Goal: Transaction & Acquisition: Obtain resource

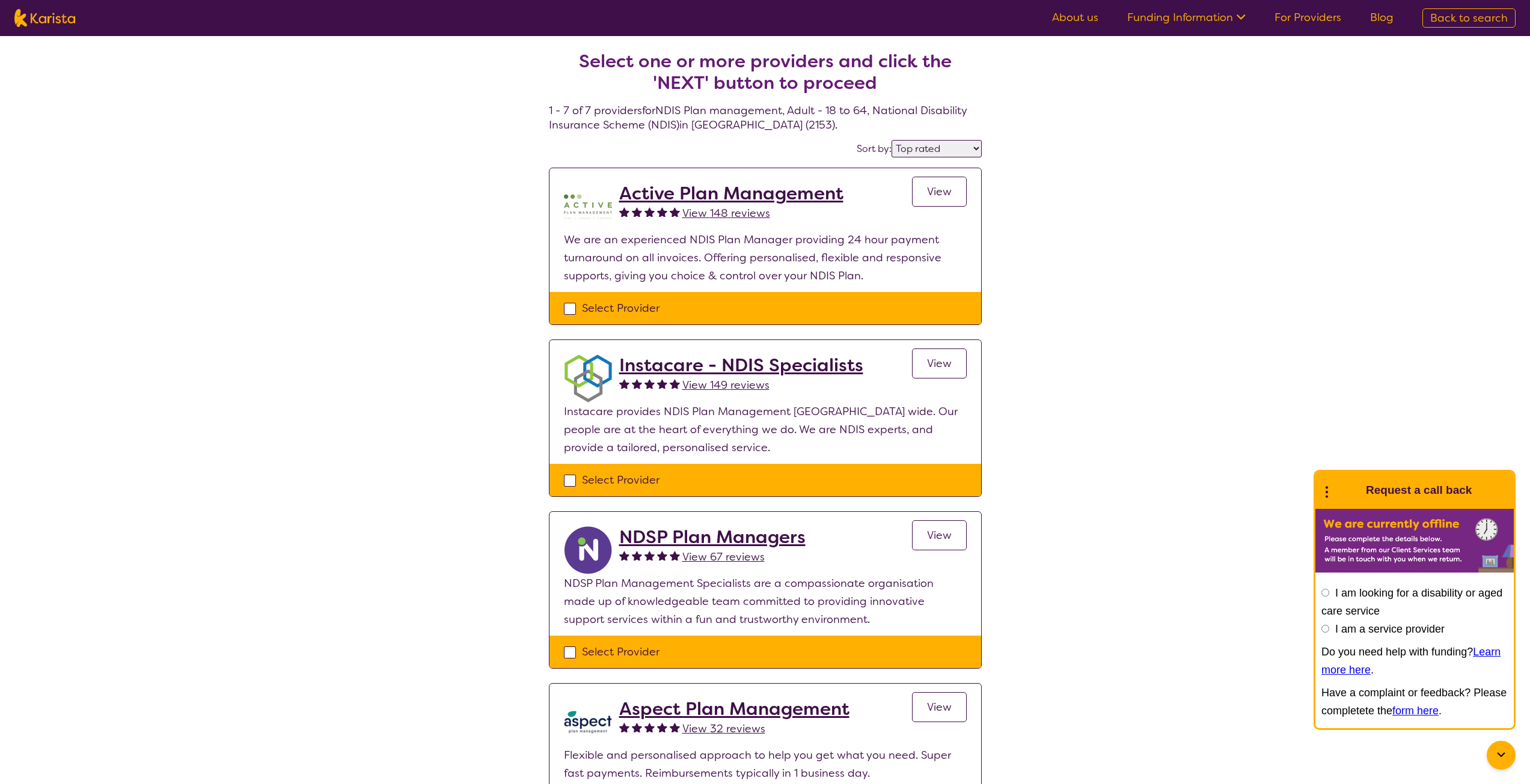
select select "by_score"
click at [355, 322] on div "Select one or more providers and click the 'NEXT' button to proceed 1 - 7 of 7 …" at bounding box center [765, 706] width 1530 height 1339
click at [437, 267] on div "Select one or more providers and click the 'NEXT' button to proceed 1 - 7 of 7 …" at bounding box center [765, 706] width 1530 height 1339
click at [733, 189] on h2 "Active Plan Management" at bounding box center [730, 193] width 224 height 21
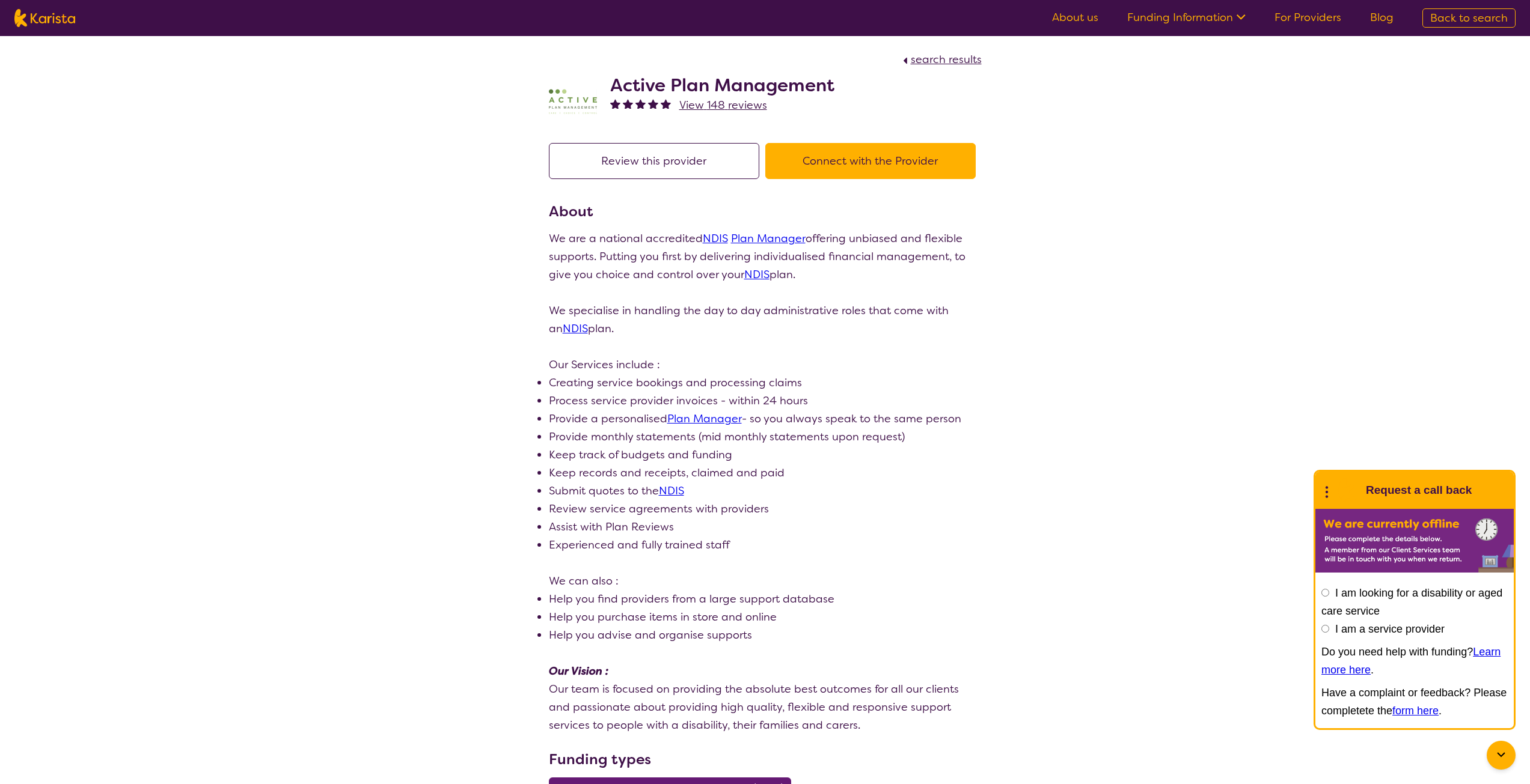
click at [887, 157] on button "Connect with the Provider" at bounding box center [870, 161] width 210 height 36
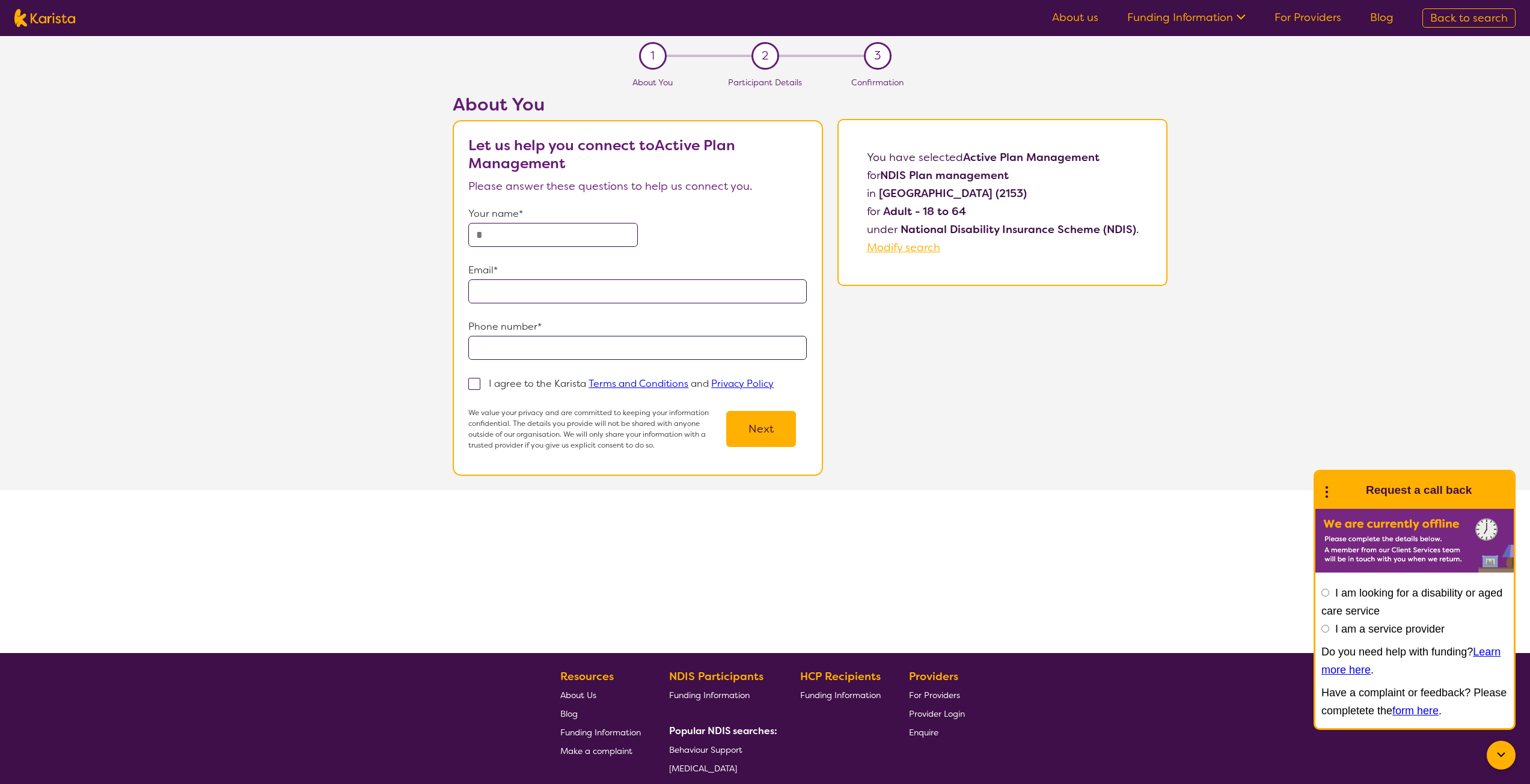
click at [547, 236] on input "text" at bounding box center [553, 235] width 169 height 24
click at [309, 243] on div "About You Let us help you connect to Active Plan Management Please answer these…" at bounding box center [810, 292] width 1440 height 397
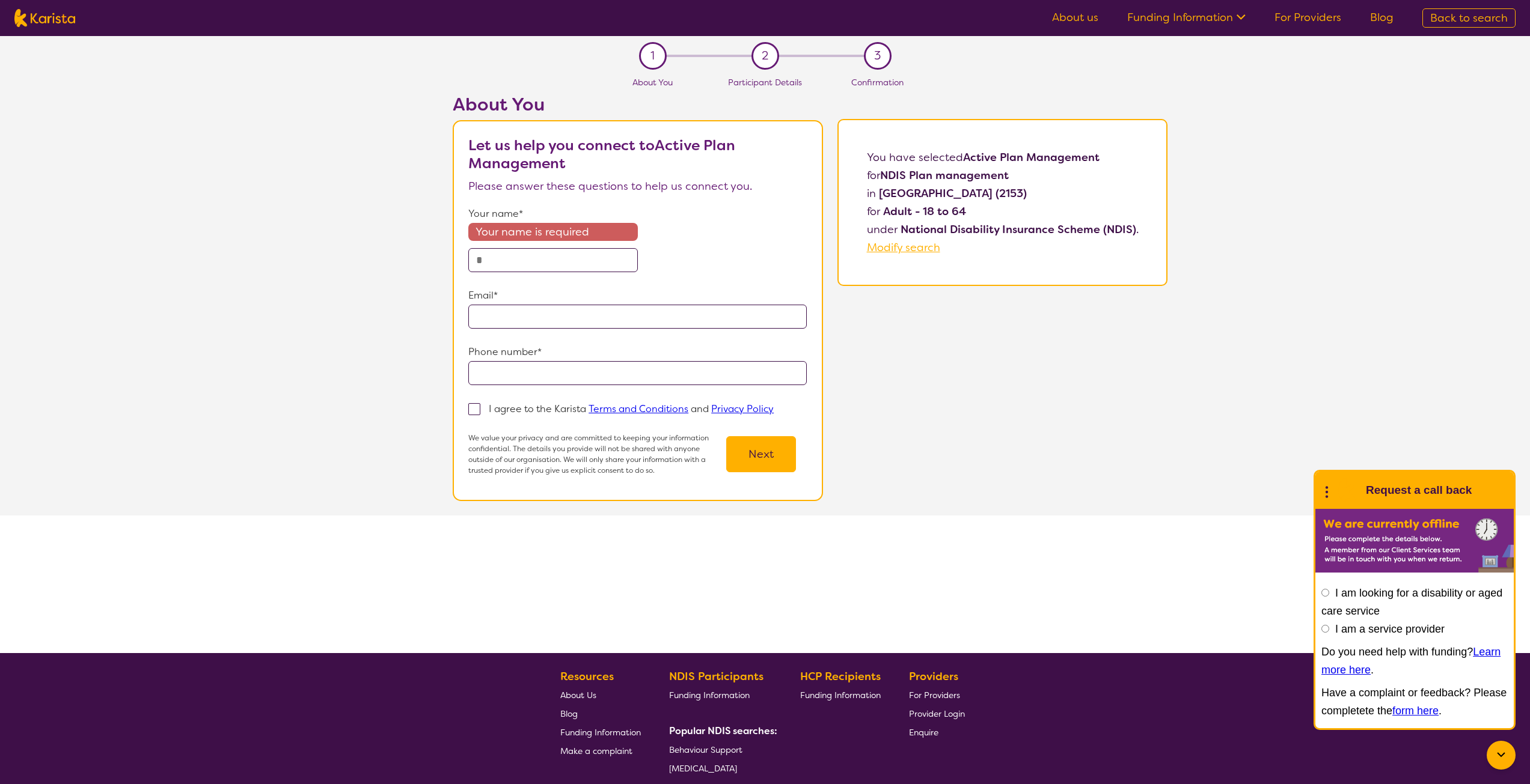
click at [510, 242] on div "Your name is required" at bounding box center [553, 247] width 169 height 49
click at [520, 248] on input "text" at bounding box center [553, 260] width 169 height 24
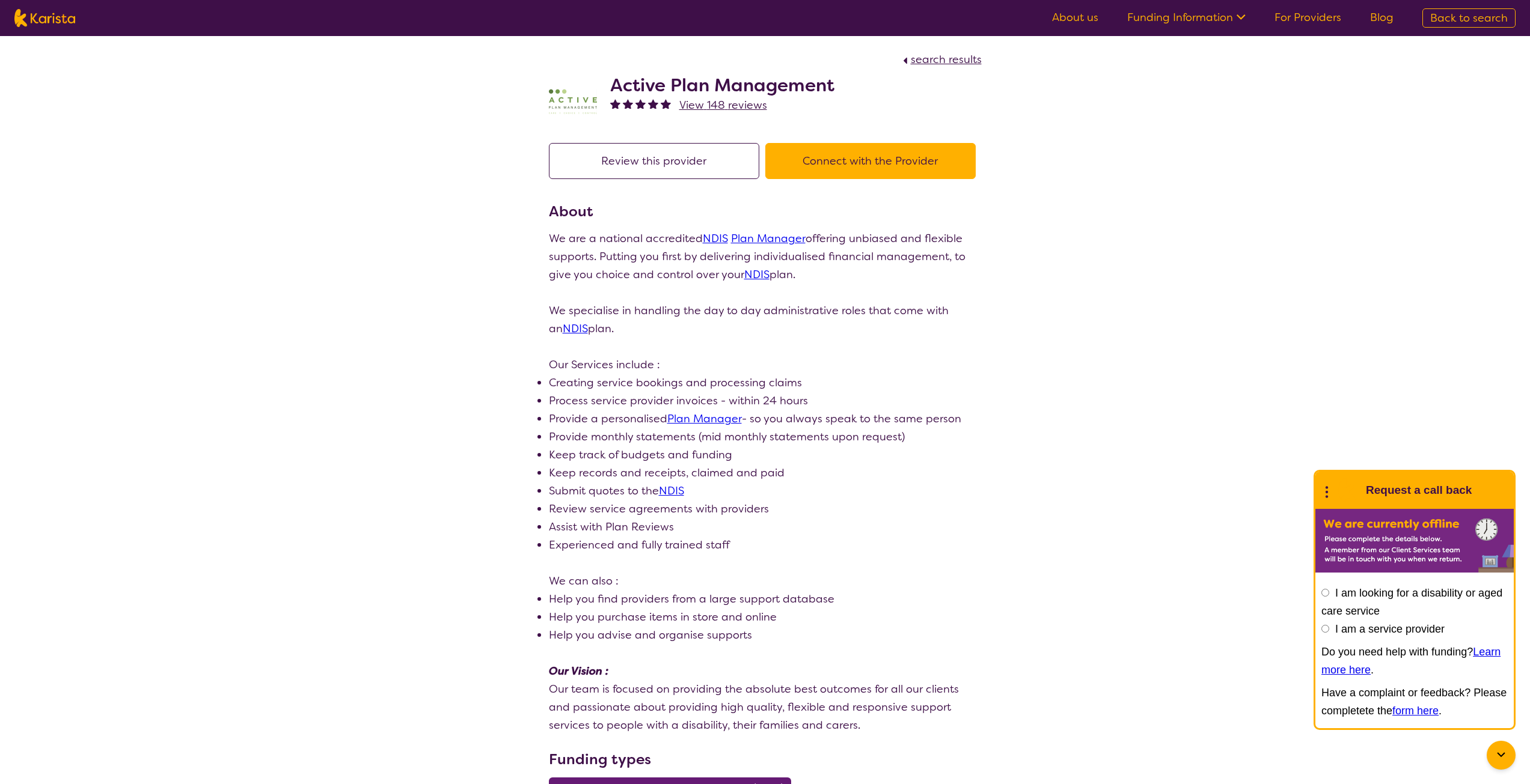
click at [399, 261] on div "search results Active Plan Management View 148 reviews Review this provider Con…" at bounding box center [765, 743] width 1530 height 1414
click at [479, 246] on div "search results Active Plan Management View 148 reviews Review this provider Con…" at bounding box center [765, 743] width 1530 height 1414
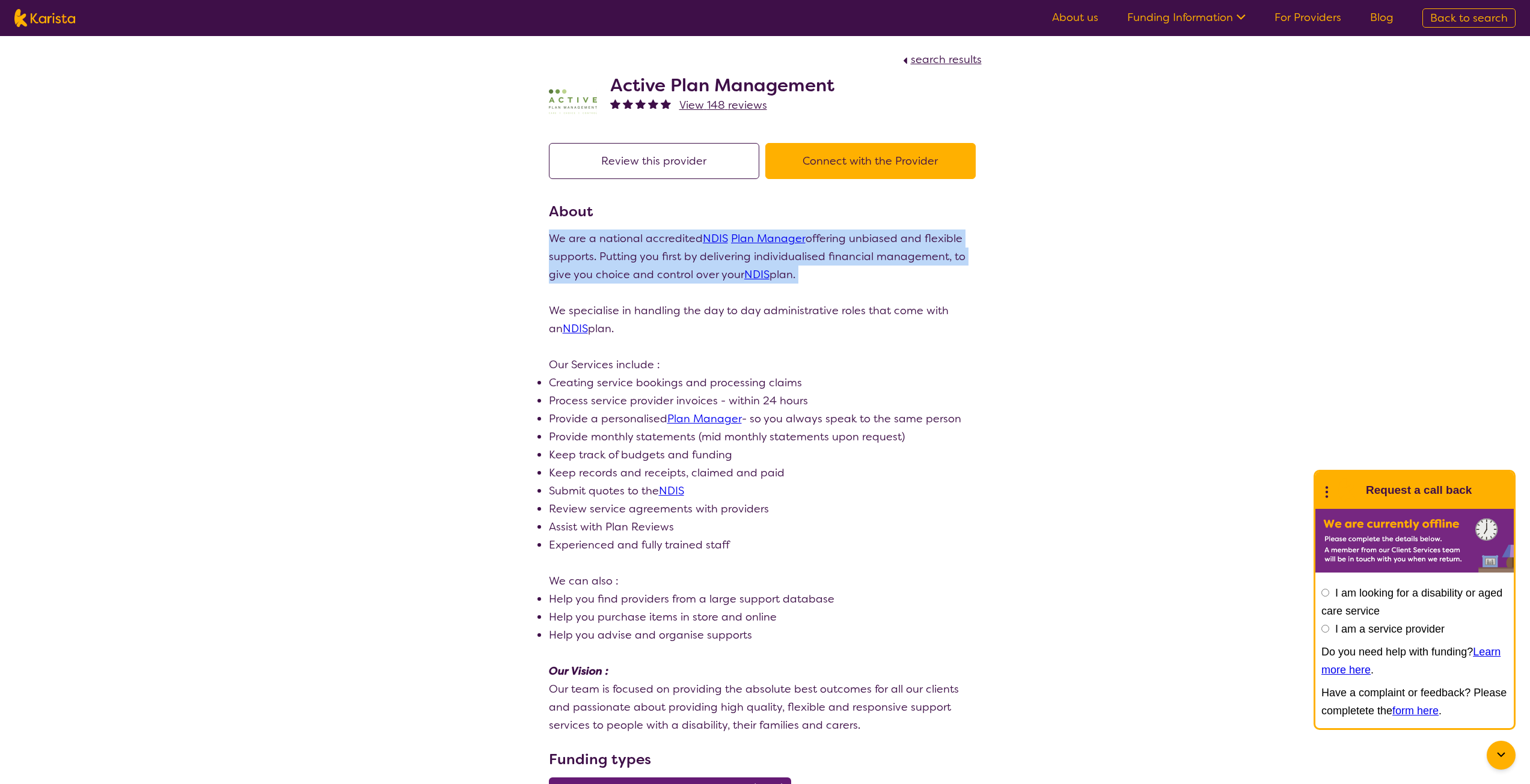
click at [479, 246] on div "search results Active Plan Management View 148 reviews Review this provider Con…" at bounding box center [765, 743] width 1530 height 1414
click at [473, 257] on div "search results Active Plan Management View 148 reviews Review this provider Con…" at bounding box center [765, 743] width 1530 height 1414
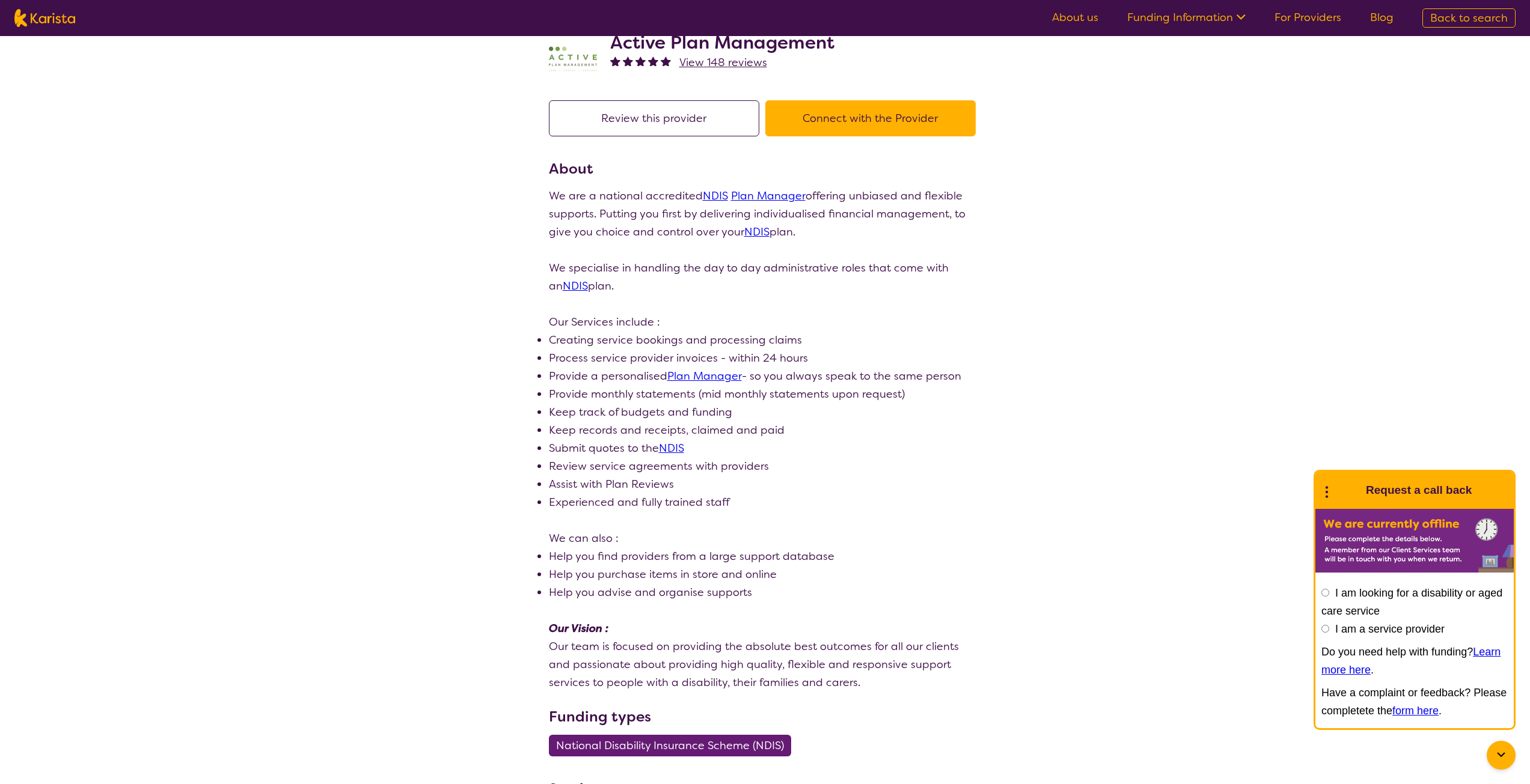
scroll to position [42, 0]
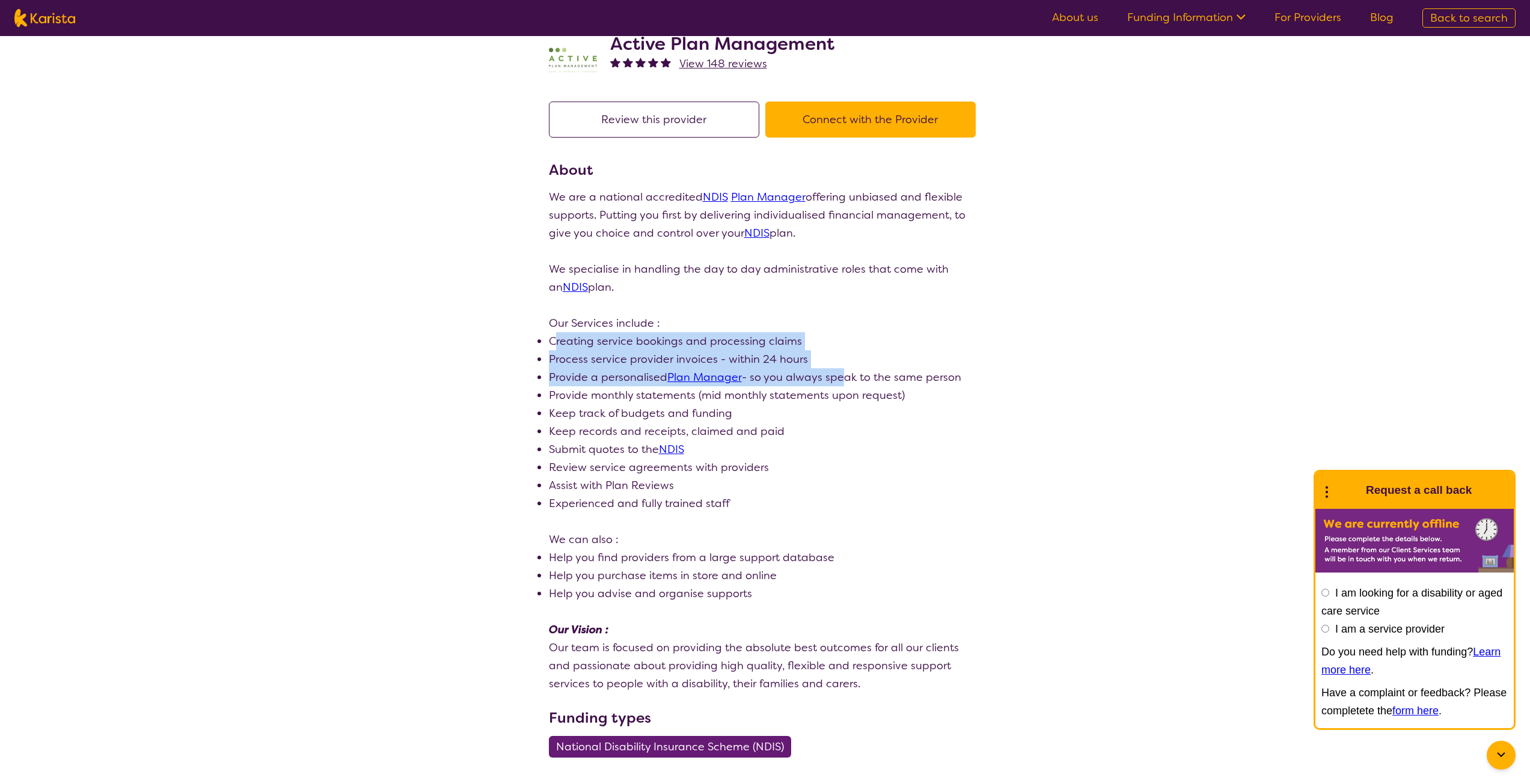
drag, startPoint x: 553, startPoint y: 342, endPoint x: 841, endPoint y: 362, distance: 288.7
click at [842, 369] on ul "Creating service bookings and processing claims Process service provider invoic…" at bounding box center [765, 423] width 433 height 180
click at [840, 359] on li "Process service provider invoices - within 24 hours" at bounding box center [765, 359] width 433 height 18
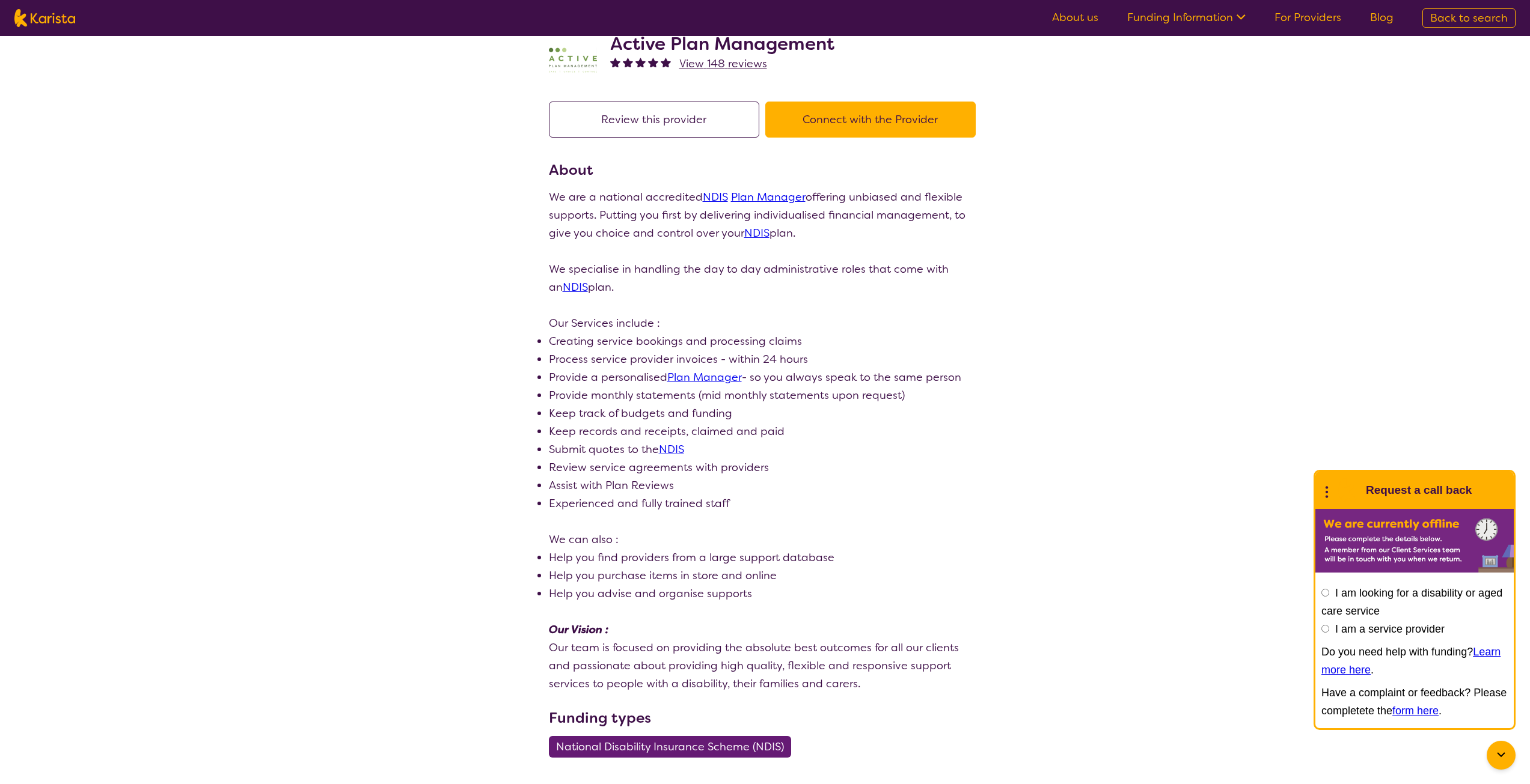
click at [833, 332] on p "Our Services include :" at bounding box center [765, 322] width 433 height 18
drag, startPoint x: 549, startPoint y: 342, endPoint x: 893, endPoint y: 360, distance: 344.5
click at [893, 360] on ul "Creating service bookings and processing claims Process service provider invoic…" at bounding box center [765, 423] width 433 height 180
click at [893, 360] on li "Process service provider invoices - within 24 hours" at bounding box center [765, 359] width 433 height 18
click at [568, 387] on li "Provide monthly statements (mid monthly statements upon request)" at bounding box center [765, 395] width 433 height 18
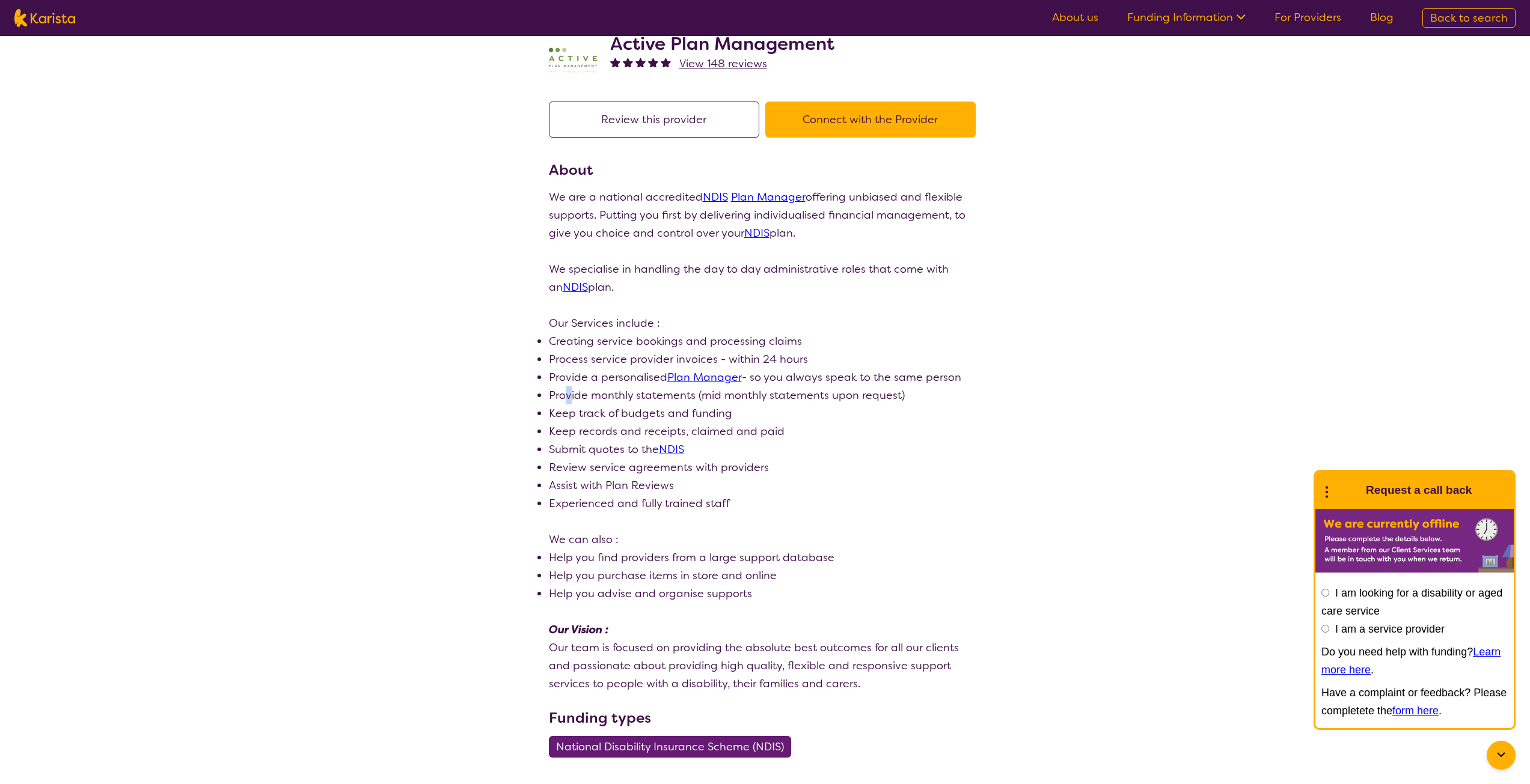
click at [568, 387] on li "Provide monthly statements (mid monthly statements upon request)" at bounding box center [765, 395] width 433 height 18
click at [555, 379] on li "Provide a personalised Plan Manager - so you always speak to the same person" at bounding box center [765, 377] width 433 height 18
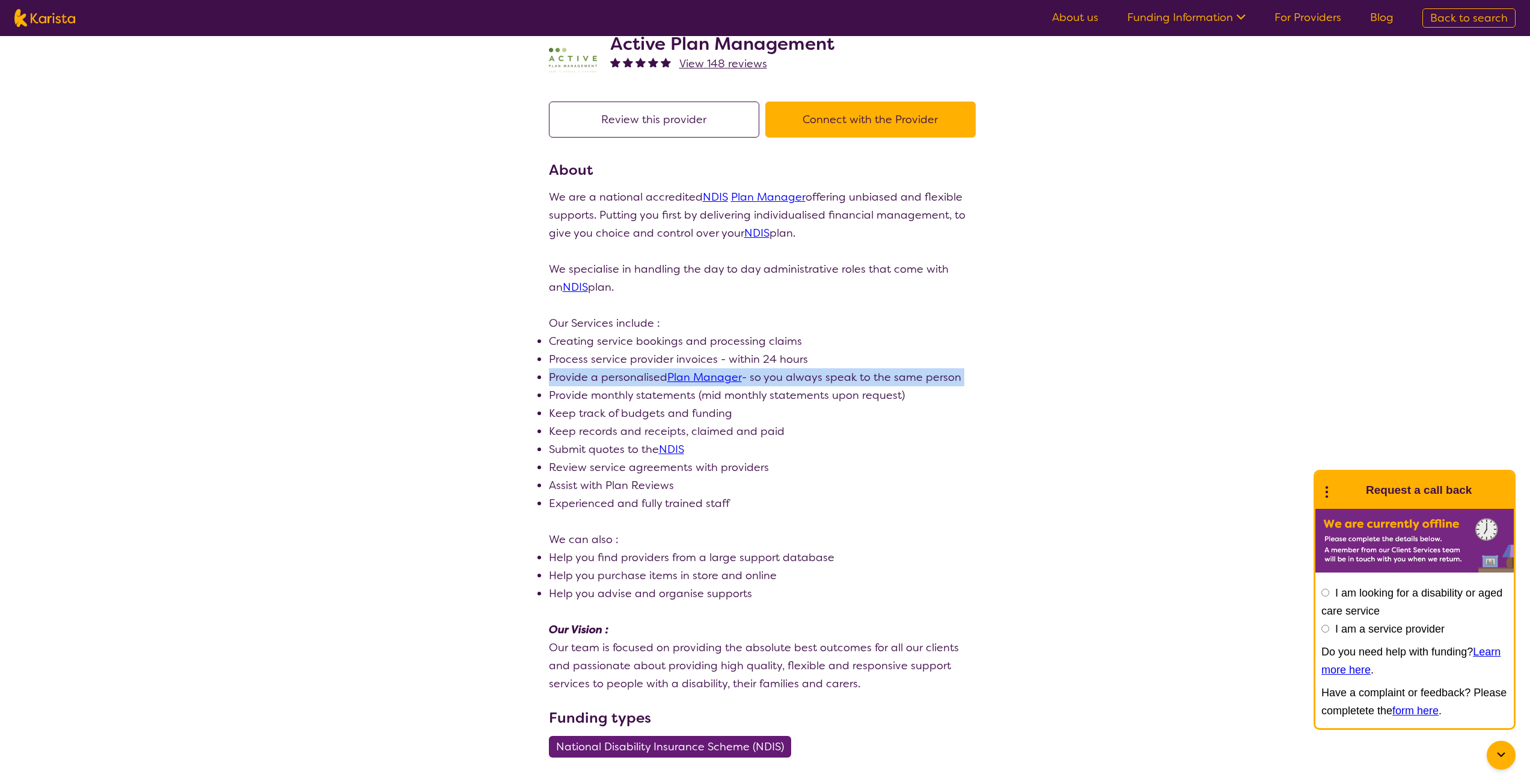
click at [555, 379] on li "Provide a personalised Plan Manager - so you always speak to the same person" at bounding box center [765, 377] width 433 height 18
click at [499, 391] on div "search results Active Plan Management View 148 reviews Review this provider Con…" at bounding box center [765, 701] width 1530 height 1414
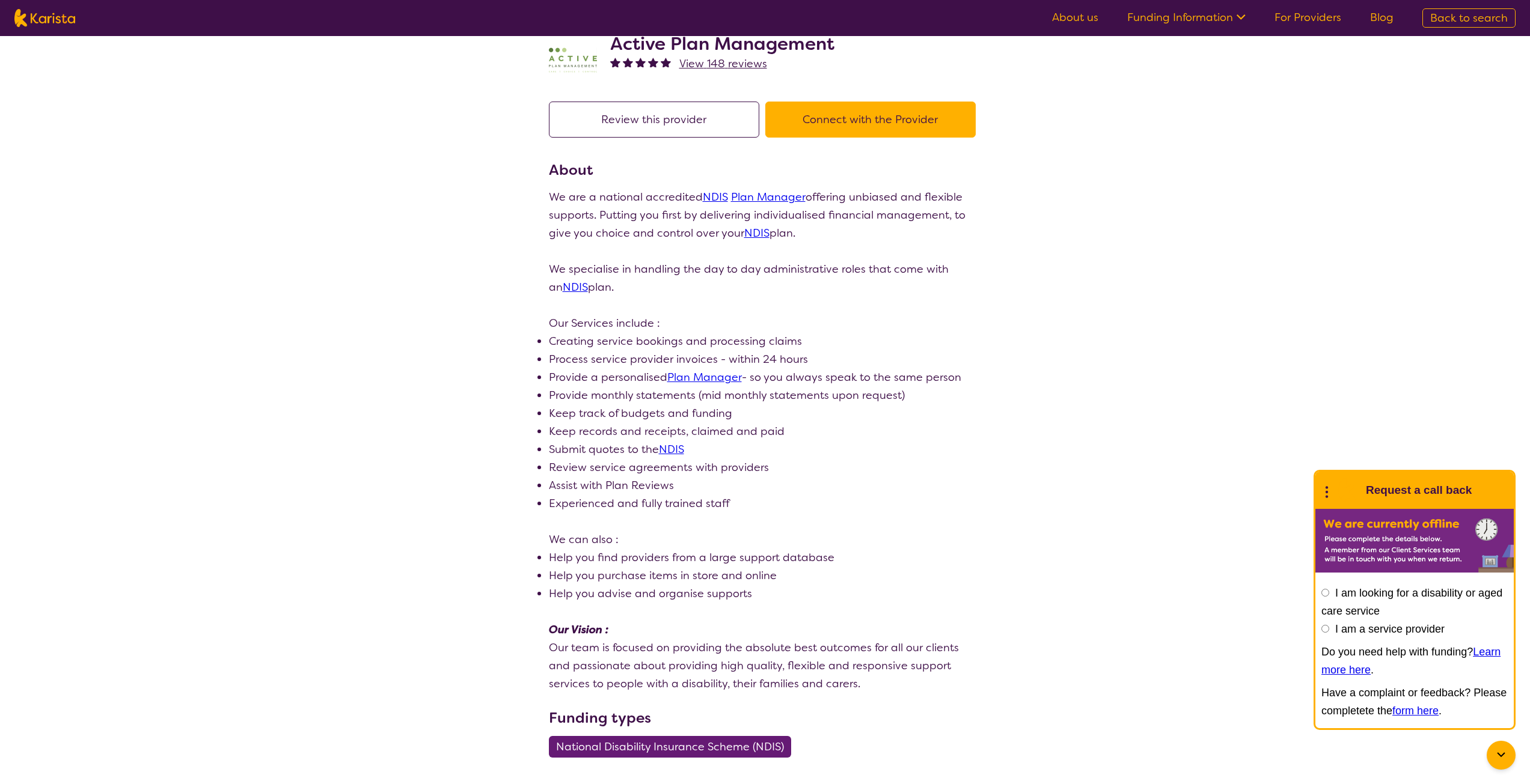
click at [533, 393] on div "search results Active Plan Management View 148 reviews Review this provider Con…" at bounding box center [765, 701] width 1530 height 1414
click at [565, 389] on li "Provide monthly statements (mid monthly statements upon request)" at bounding box center [765, 395] width 433 height 18
click at [547, 401] on section "Review this provider Connect with the Provider About We are a national accredit…" at bounding box center [765, 748] width 462 height 1321
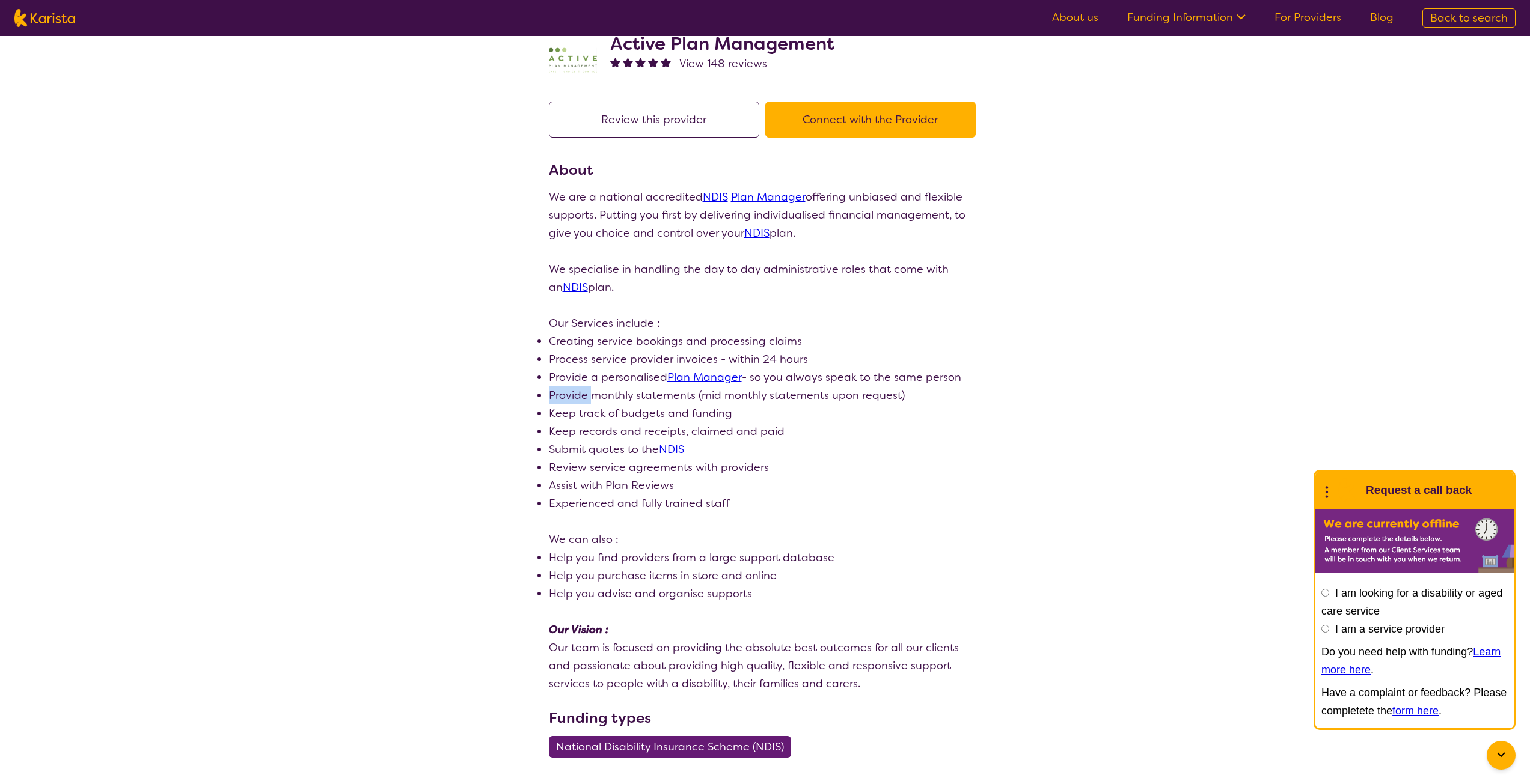
click at [547, 401] on section "Review this provider Connect with the Provider About We are a national accredit…" at bounding box center [765, 748] width 462 height 1321
click at [556, 406] on li "Keep track of budgets and funding" at bounding box center [765, 412] width 433 height 18
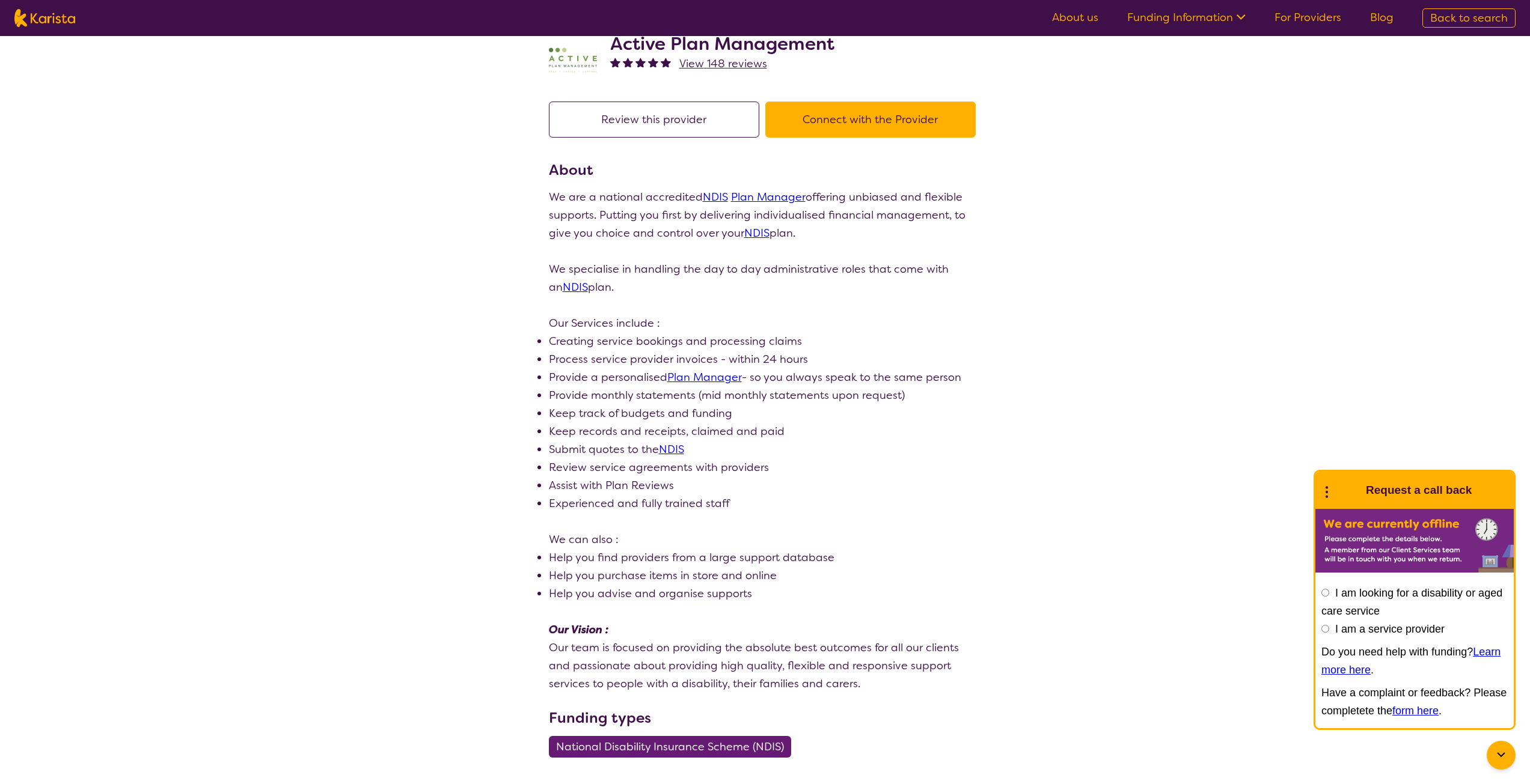
click at [493, 379] on div "search results Active Plan Management View 148 reviews Review this provider Con…" at bounding box center [765, 701] width 1530 height 1414
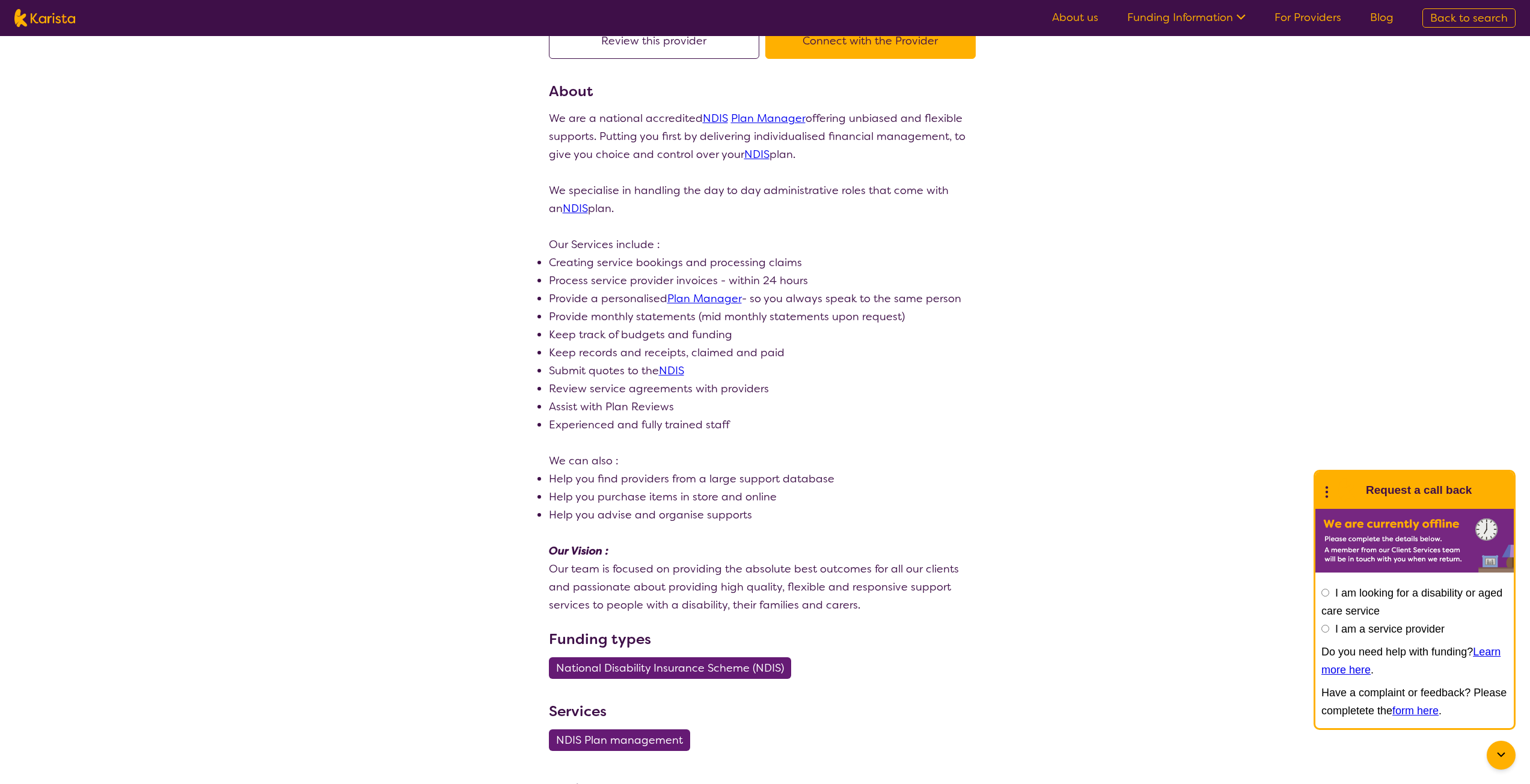
scroll to position [134, 0]
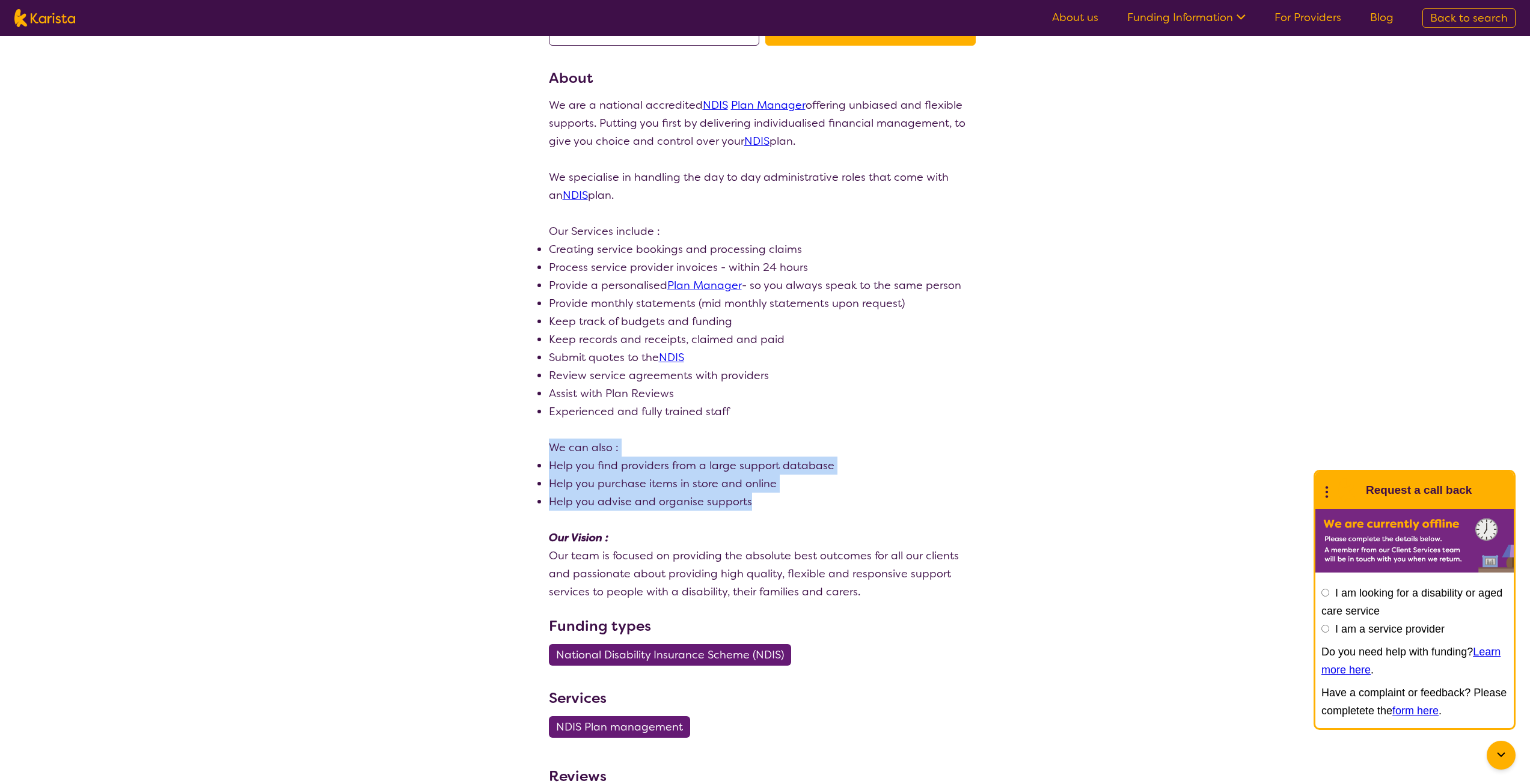
drag, startPoint x: 811, startPoint y: 486, endPoint x: 806, endPoint y: 424, distance: 62.2
click at [806, 424] on div "We are a national accredited NDIS Plan Manager offering unbiased and flexible s…" at bounding box center [765, 348] width 433 height 504
click at [806, 424] on p at bounding box center [765, 429] width 433 height 18
drag, startPoint x: 806, startPoint y: 424, endPoint x: 827, endPoint y: 504, distance: 82.7
click at [827, 504] on div "We are a national accredited NDIS Plan Manager offering unbiased and flexible s…" at bounding box center [765, 348] width 433 height 504
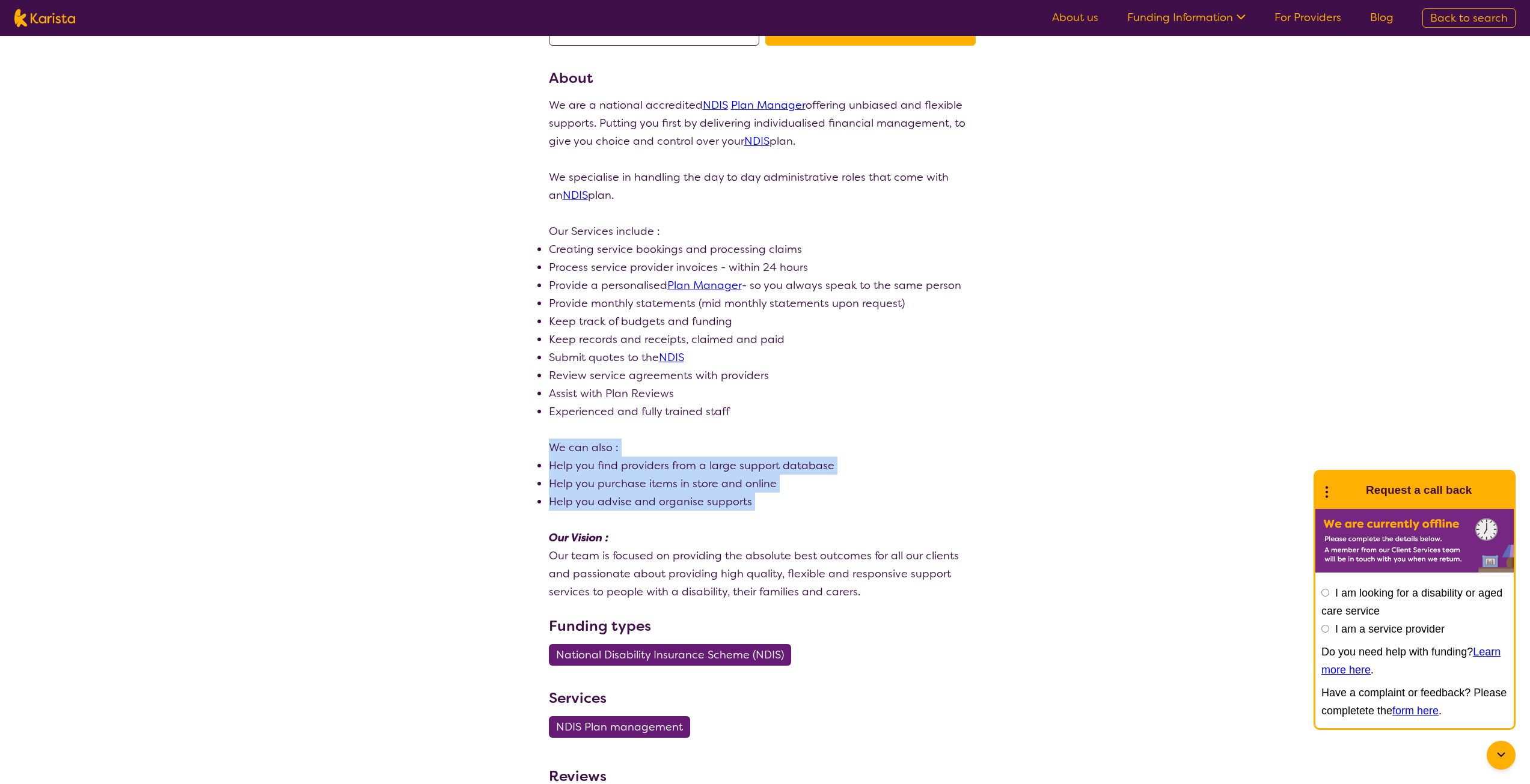
click at [827, 504] on li "Help you advise and organise supports" at bounding box center [765, 502] width 433 height 18
click at [830, 421] on p at bounding box center [765, 429] width 433 height 18
drag, startPoint x: 829, startPoint y: 423, endPoint x: 830, endPoint y: 498, distance: 75.0
click at [830, 498] on div "We are a national accredited NDIS Plan Manager offering unbiased and flexible s…" at bounding box center [765, 348] width 433 height 504
click at [830, 498] on li "Help you advise and organise supports" at bounding box center [765, 502] width 433 height 18
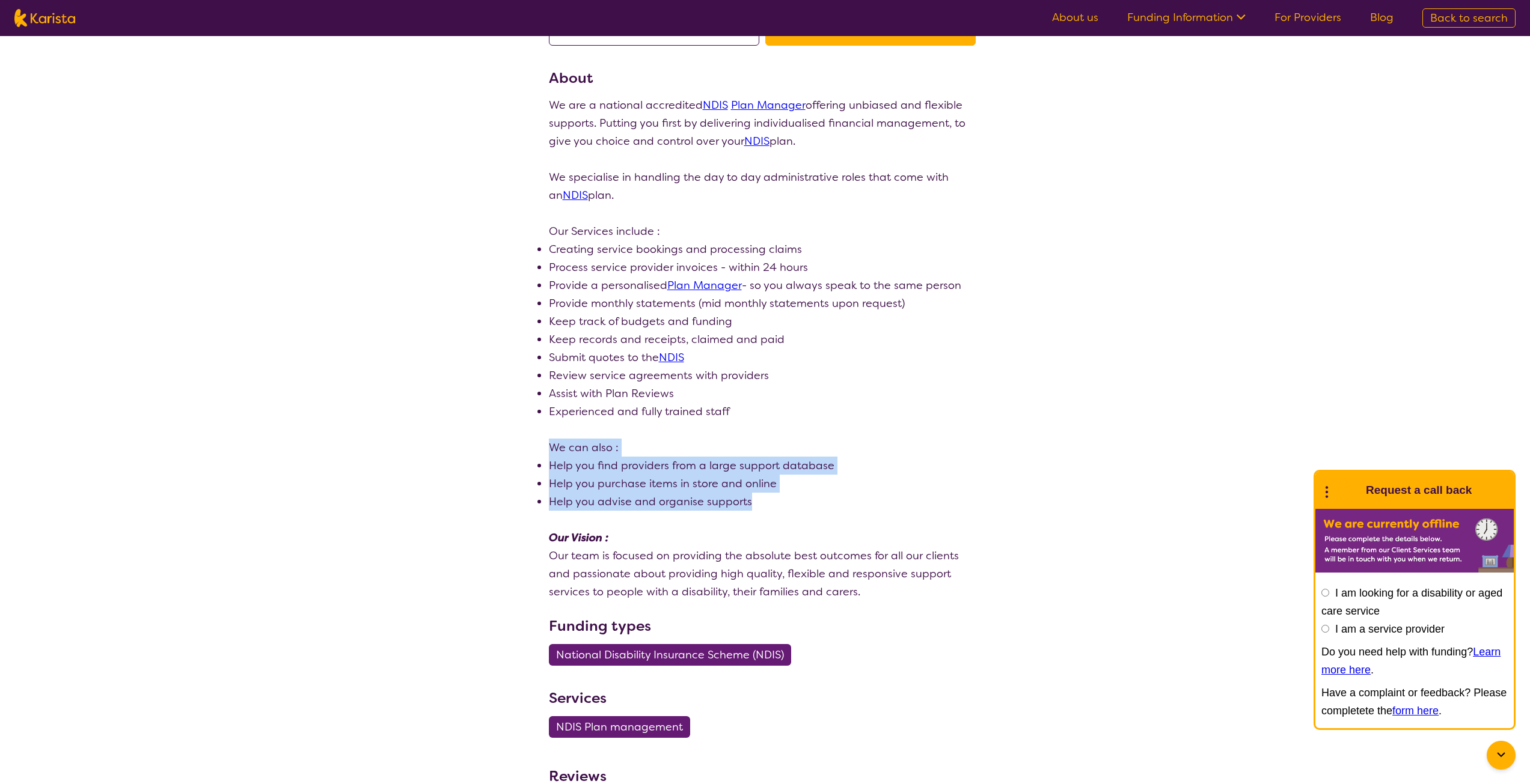
drag, startPoint x: 827, startPoint y: 498, endPoint x: 827, endPoint y: 435, distance: 63.0
click at [827, 435] on div "We are a national accredited NDIS Plan Manager offering unbiased and flexible s…" at bounding box center [765, 348] width 433 height 504
click at [827, 435] on p at bounding box center [765, 429] width 433 height 18
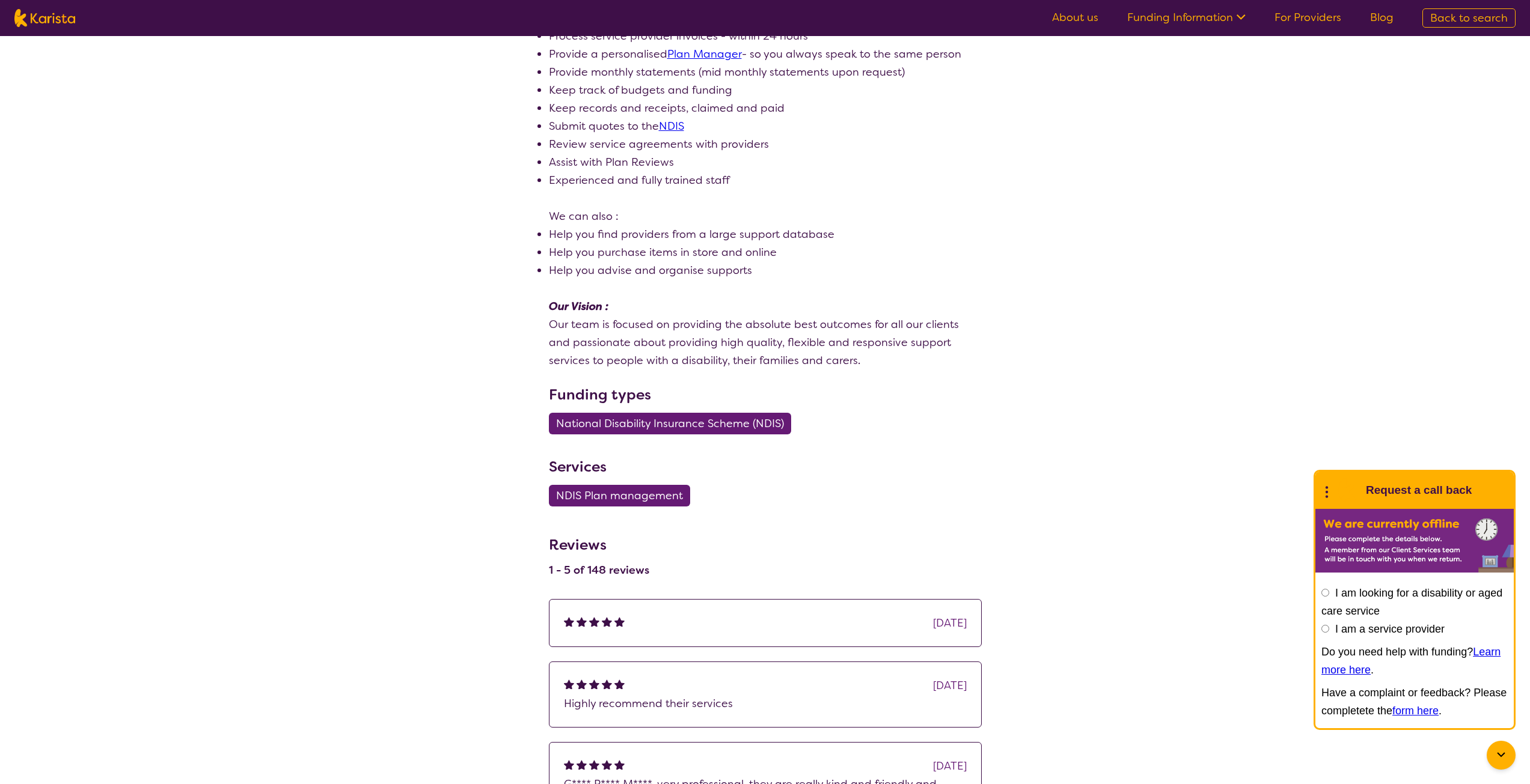
scroll to position [373, 0]
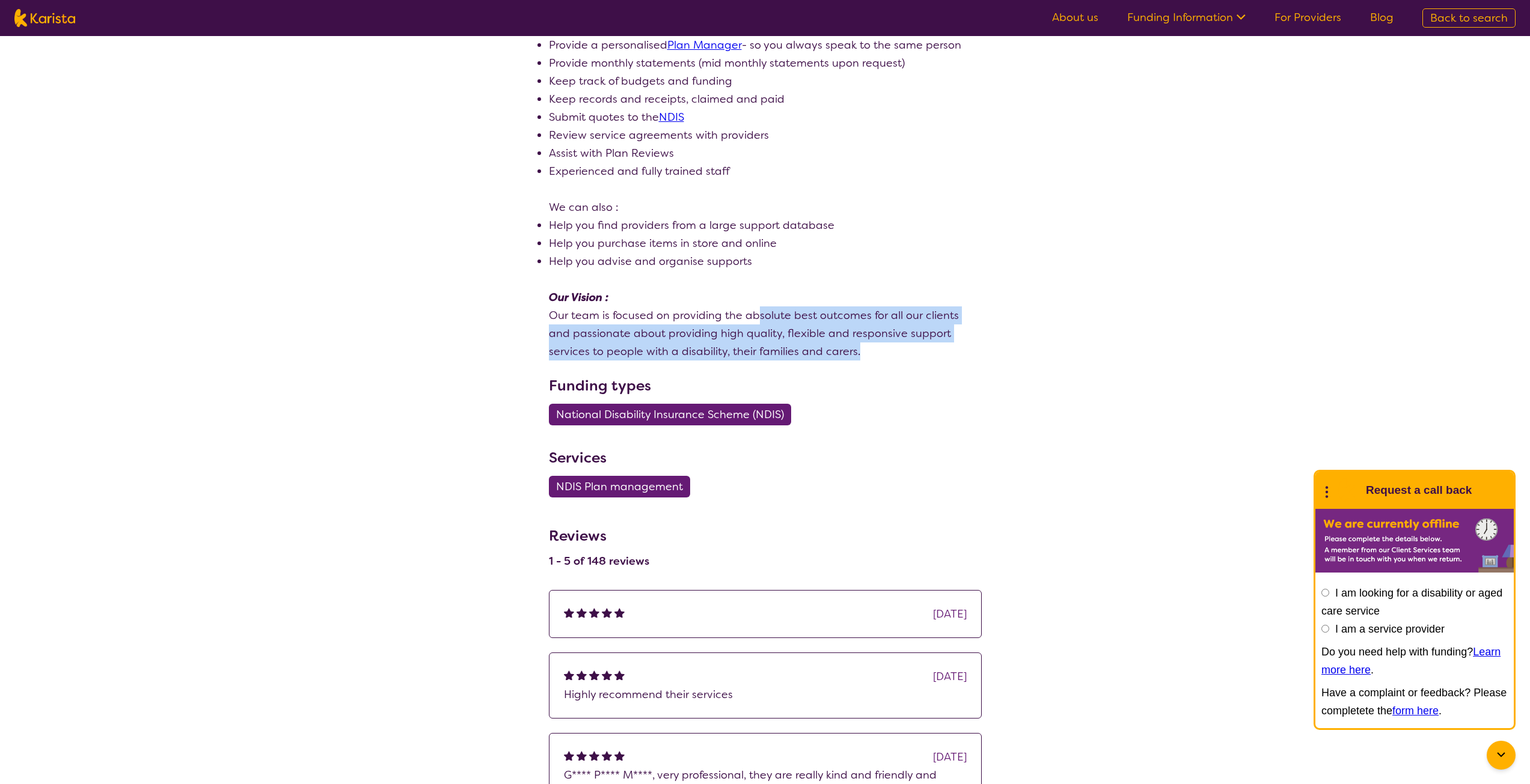
drag, startPoint x: 755, startPoint y: 314, endPoint x: 830, endPoint y: 354, distance: 85.0
click at [830, 354] on p "Our team is focused on providing the absolute best outcomes for all our clients…" at bounding box center [765, 333] width 433 height 54
drag, startPoint x: 840, startPoint y: 307, endPoint x: 861, endPoint y: 289, distance: 27.7
click at [861, 289] on div "We are a national accredited NDIS Plan Manager offering unbiased and flexible s…" at bounding box center [765, 108] width 433 height 504
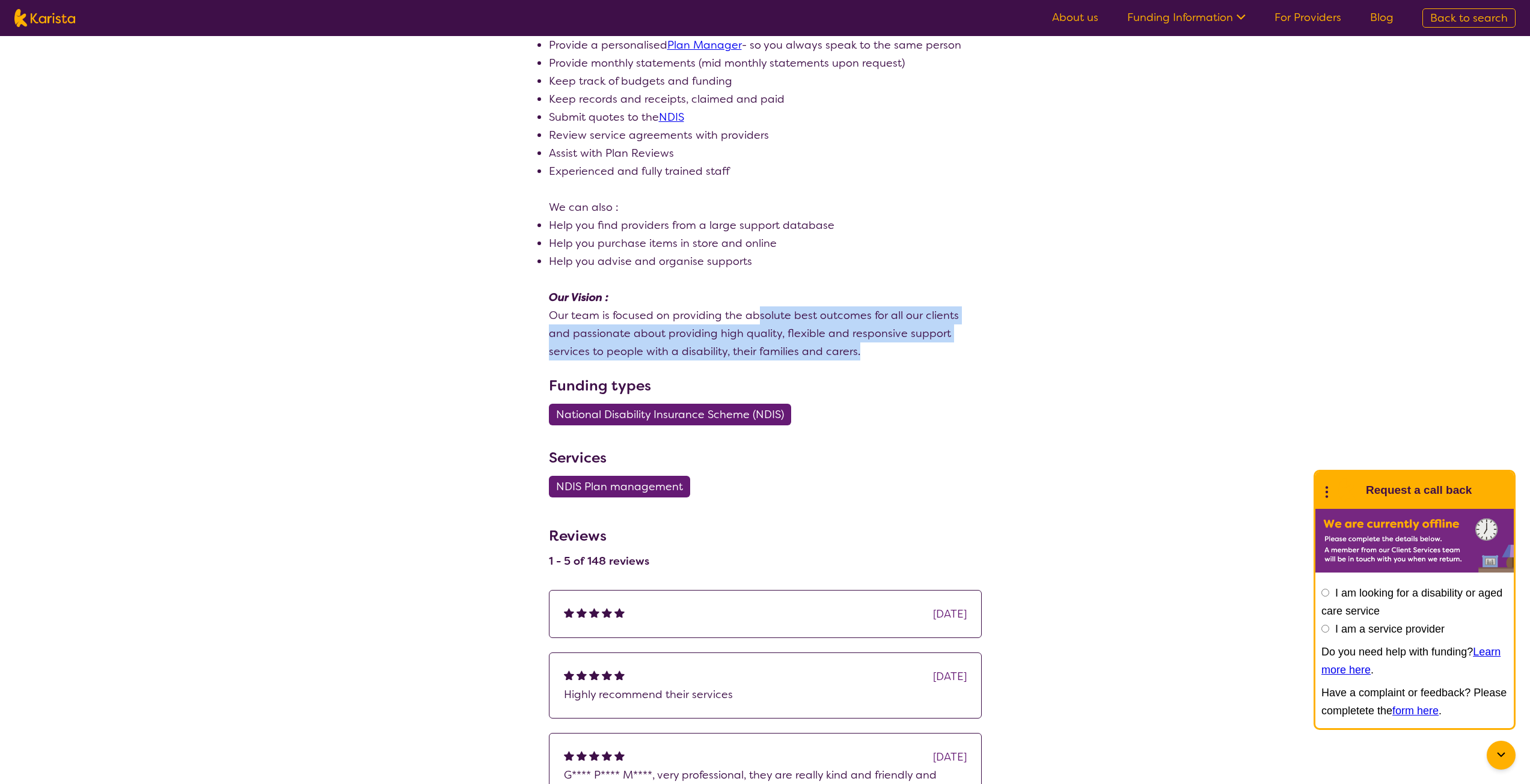
click at [861, 289] on p "Our Vision :" at bounding box center [765, 297] width 433 height 18
drag, startPoint x: 846, startPoint y: 304, endPoint x: 866, endPoint y: 359, distance: 58.5
click at [866, 359] on div "We are a national accredited NDIS Plan Manager offering unbiased and flexible s…" at bounding box center [765, 108] width 433 height 504
click at [866, 359] on p "Our team is focused on providing the absolute best outcomes for all our clients…" at bounding box center [765, 333] width 433 height 54
drag, startPoint x: 866, startPoint y: 359, endPoint x: 870, endPoint y: 244, distance: 115.1
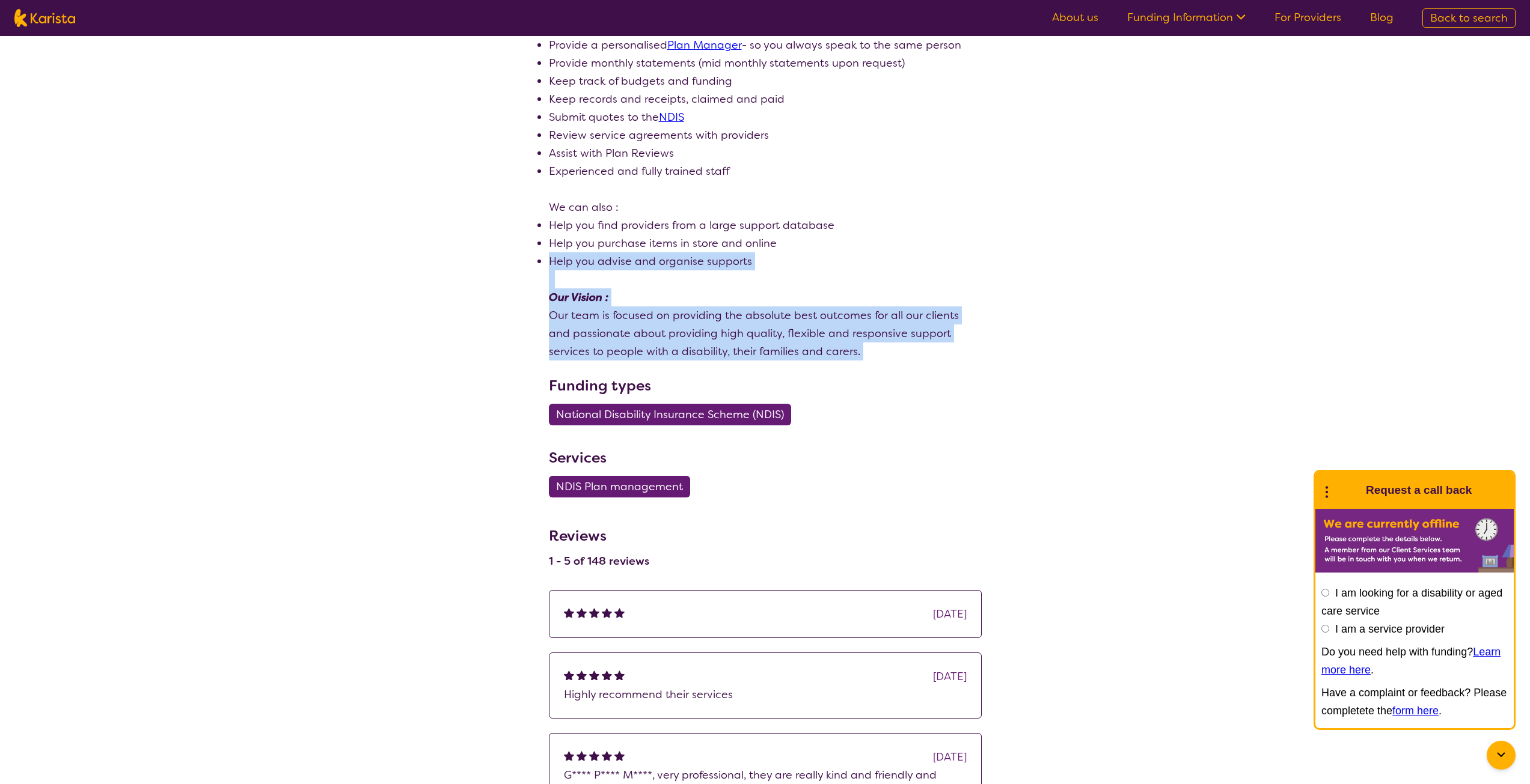
click at [870, 244] on div "We are a national accredited NDIS Plan Manager offering unbiased and flexible s…" at bounding box center [765, 108] width 433 height 504
click at [870, 244] on li "Help you purchase items in store and online" at bounding box center [765, 242] width 433 height 18
drag, startPoint x: 867, startPoint y: 265, endPoint x: 887, endPoint y: 380, distance: 116.7
click at [887, 383] on div "Review this provider Connect with the Provider About We are a national accredit…" at bounding box center [765, 137] width 433 height 736
click at [887, 379] on h3 "Funding types" at bounding box center [765, 385] width 433 height 21
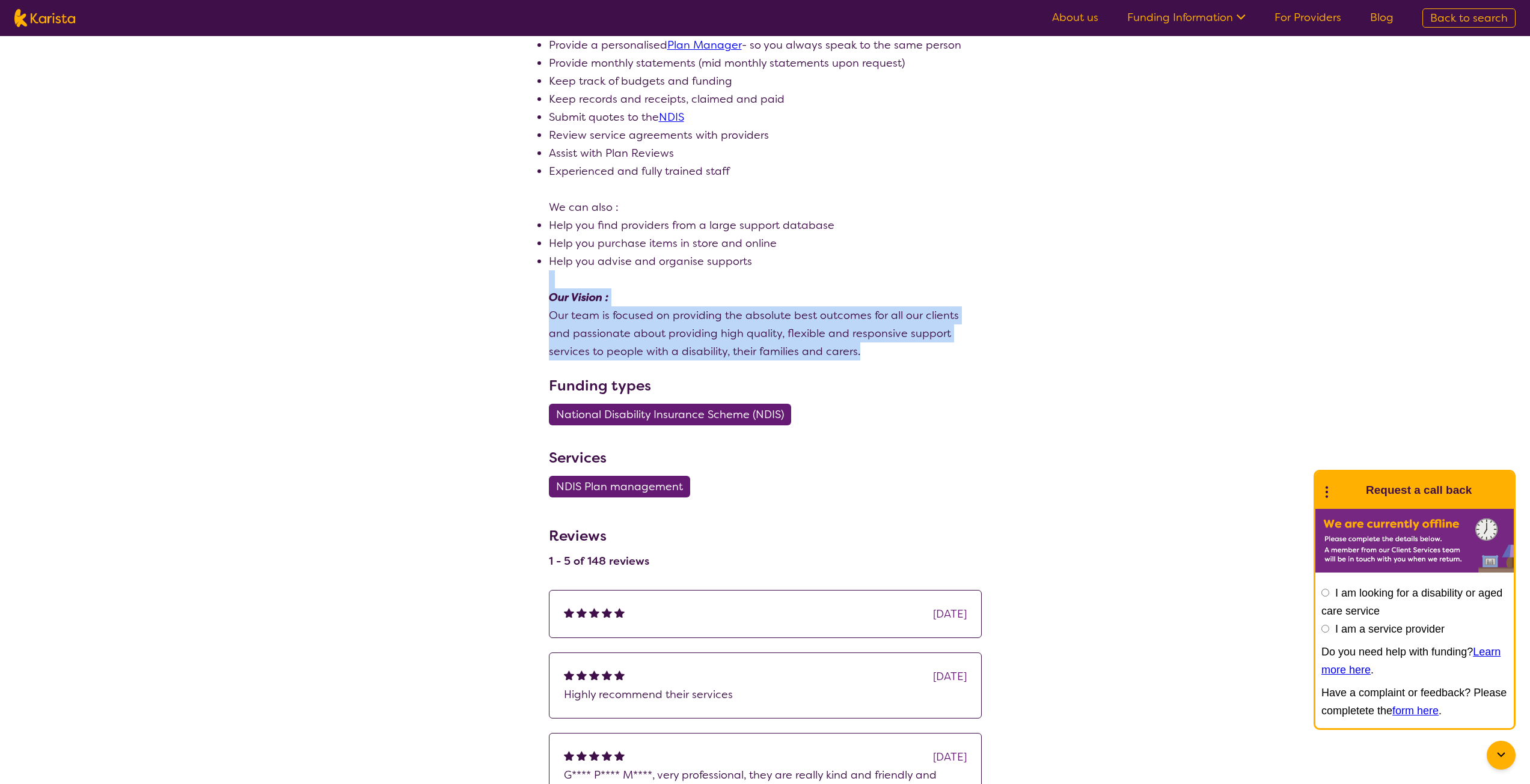
drag, startPoint x: 882, startPoint y: 359, endPoint x: 882, endPoint y: 255, distance: 104.0
click at [882, 255] on div "We are a national accredited NDIS Plan Manager offering unbiased and flexible s…" at bounding box center [765, 108] width 433 height 504
click at [882, 255] on li "Help you advise and organise supports" at bounding box center [765, 261] width 433 height 18
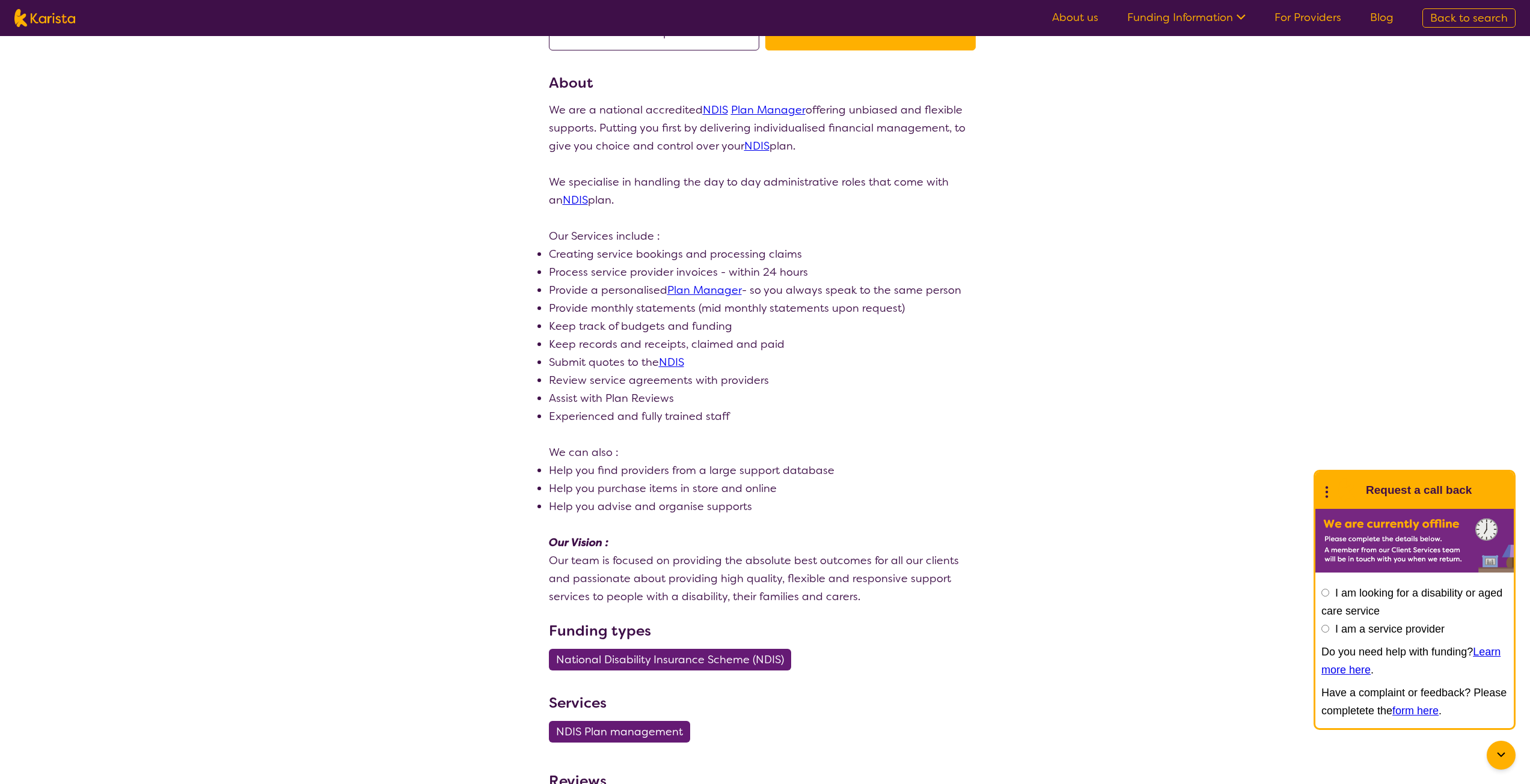
scroll to position [0, 0]
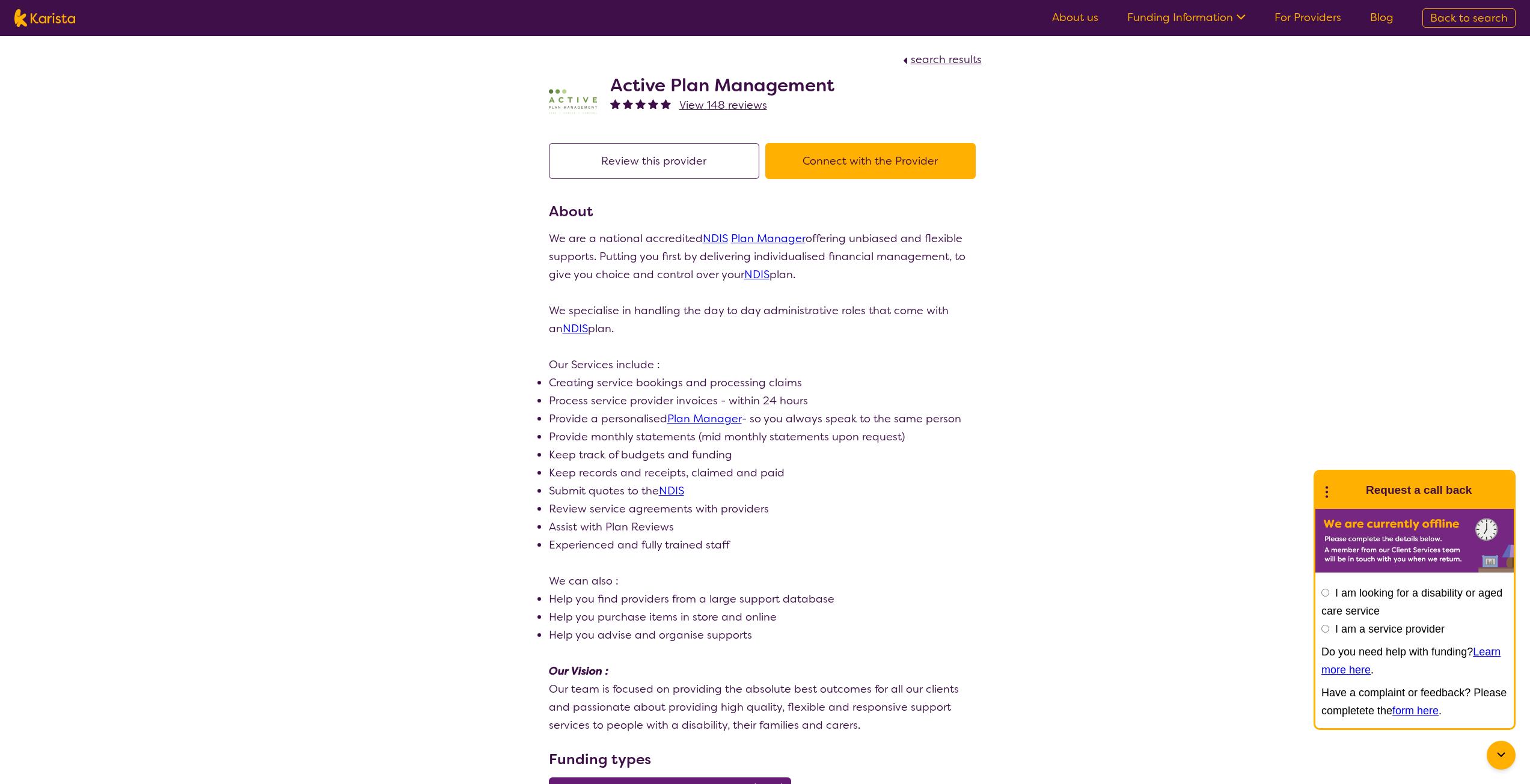
click at [925, 59] on span "search results" at bounding box center [946, 59] width 71 height 15
select select "by_score"
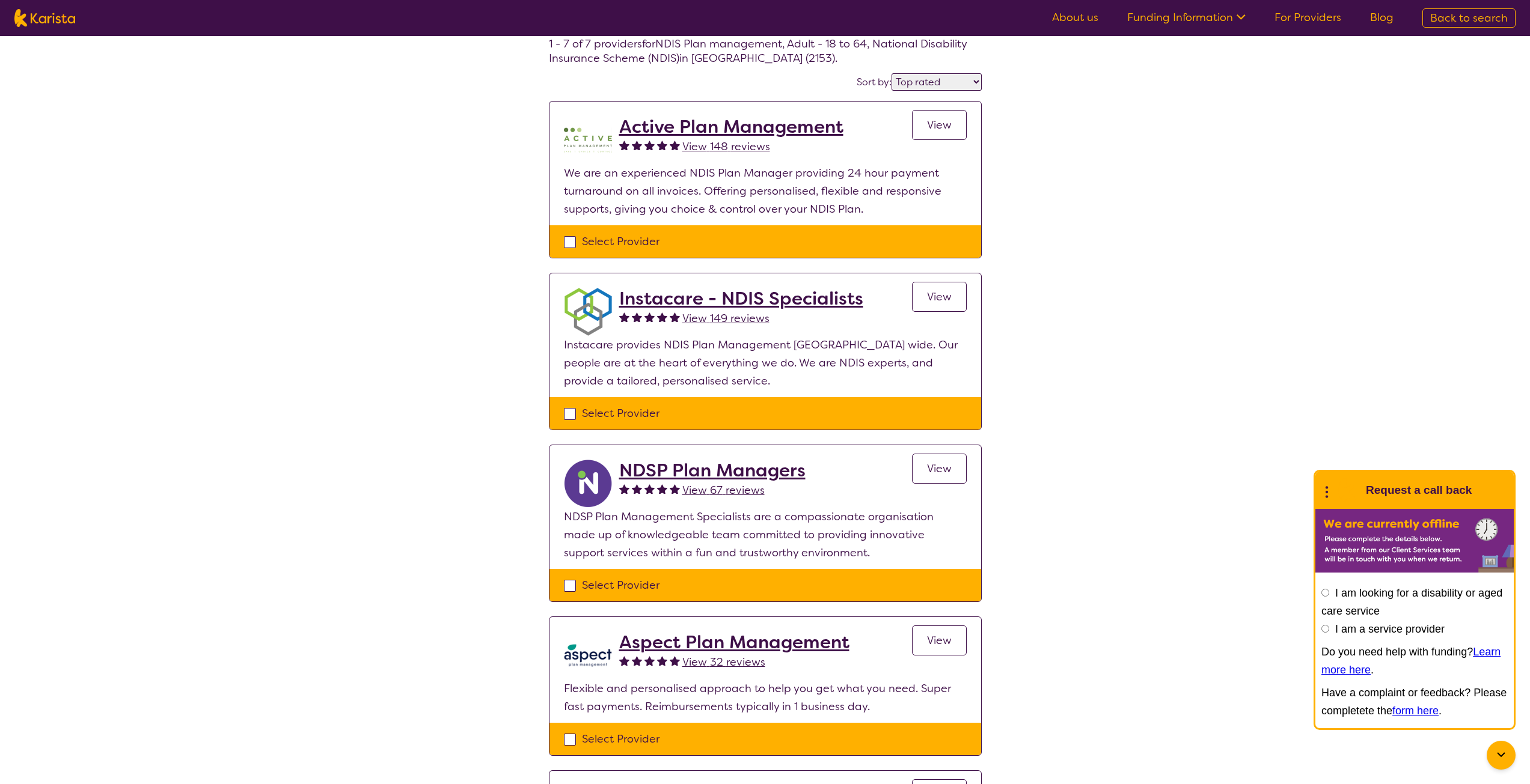
scroll to position [67, 0]
click at [608, 224] on section "Active Plan Management View 148 reviews View We are an experienced NDIS Plan Ma…" at bounding box center [765, 163] width 432 height 124
click at [610, 231] on div "Select Provider" at bounding box center [765, 241] width 432 height 33
click at [608, 246] on div "Select Provider" at bounding box center [765, 241] width 402 height 18
checkbox input "true"
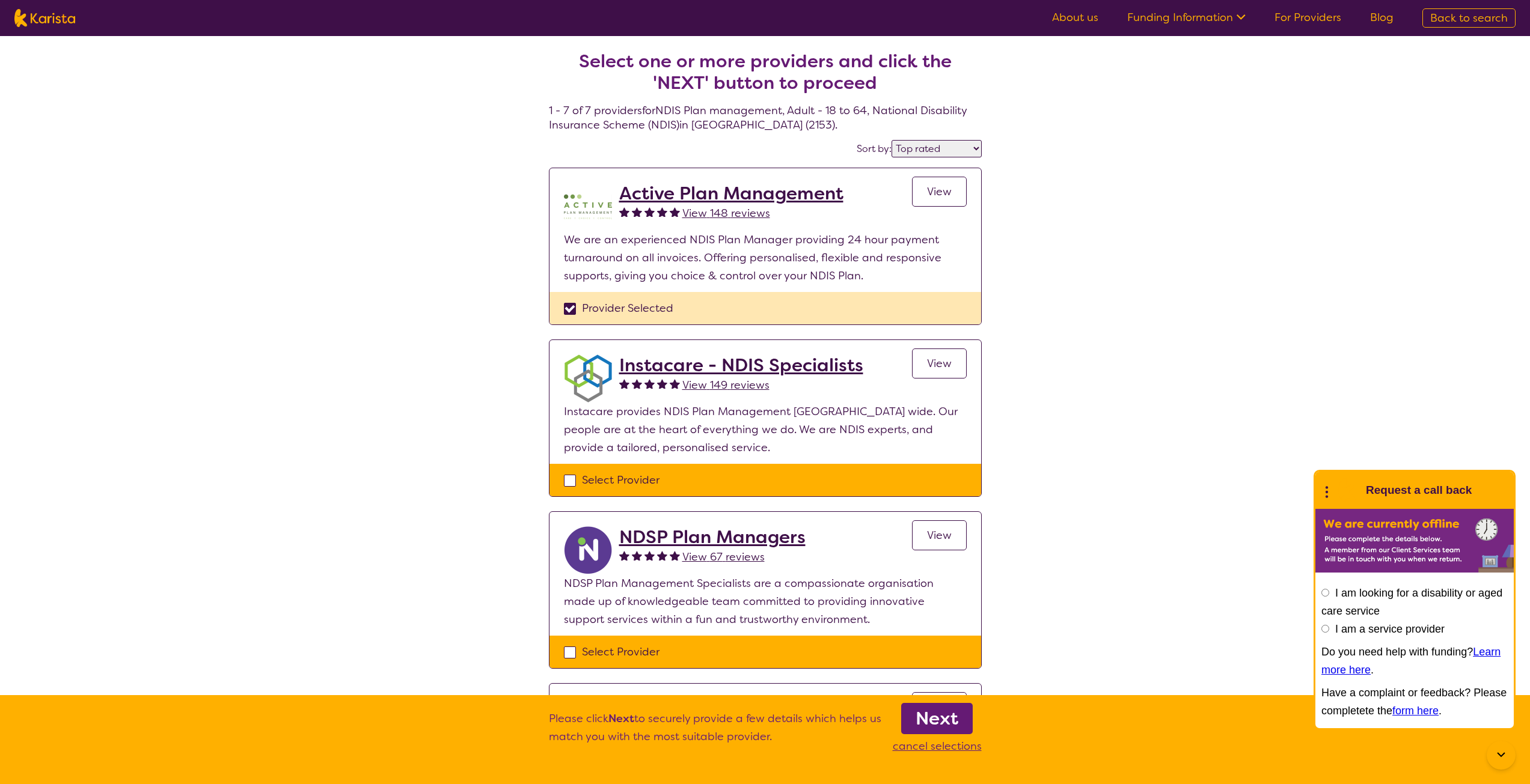
click at [606, 479] on div "Select Provider" at bounding box center [765, 479] width 402 height 18
checkbox input "true"
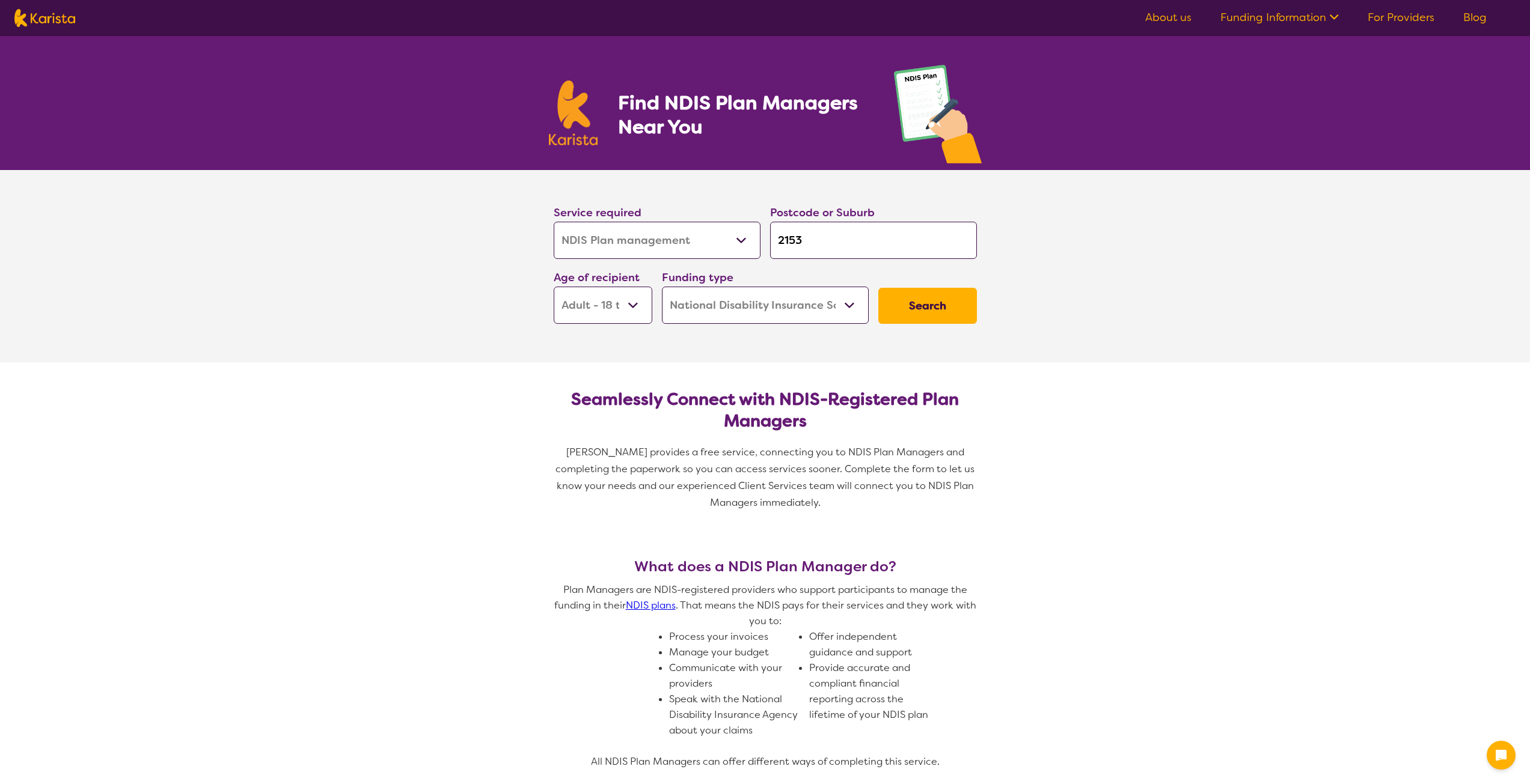
select select "NDIS Plan management"
select select "AD"
select select "NDIS"
select select "NDIS Plan management"
select select "AD"
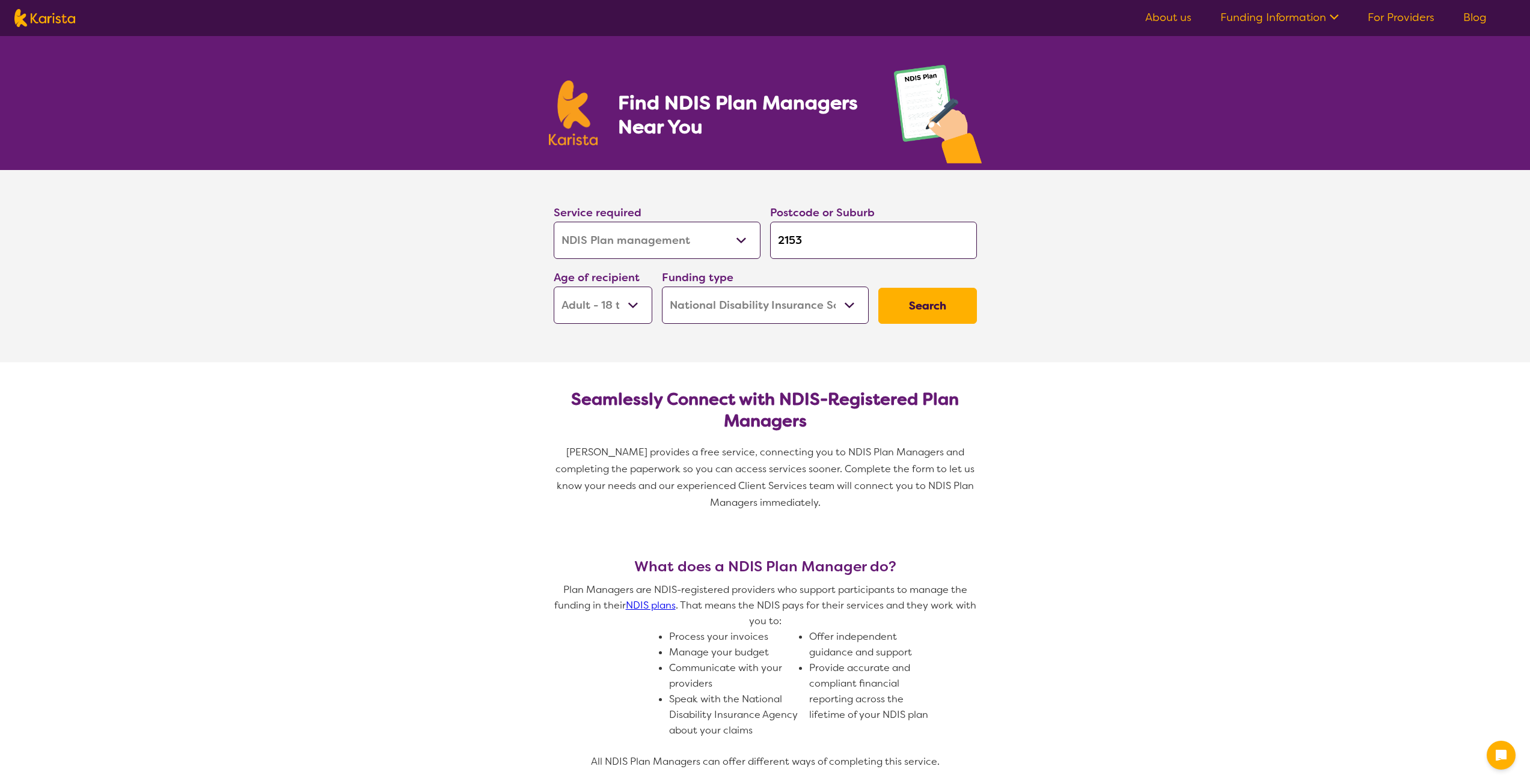
select select "NDIS"
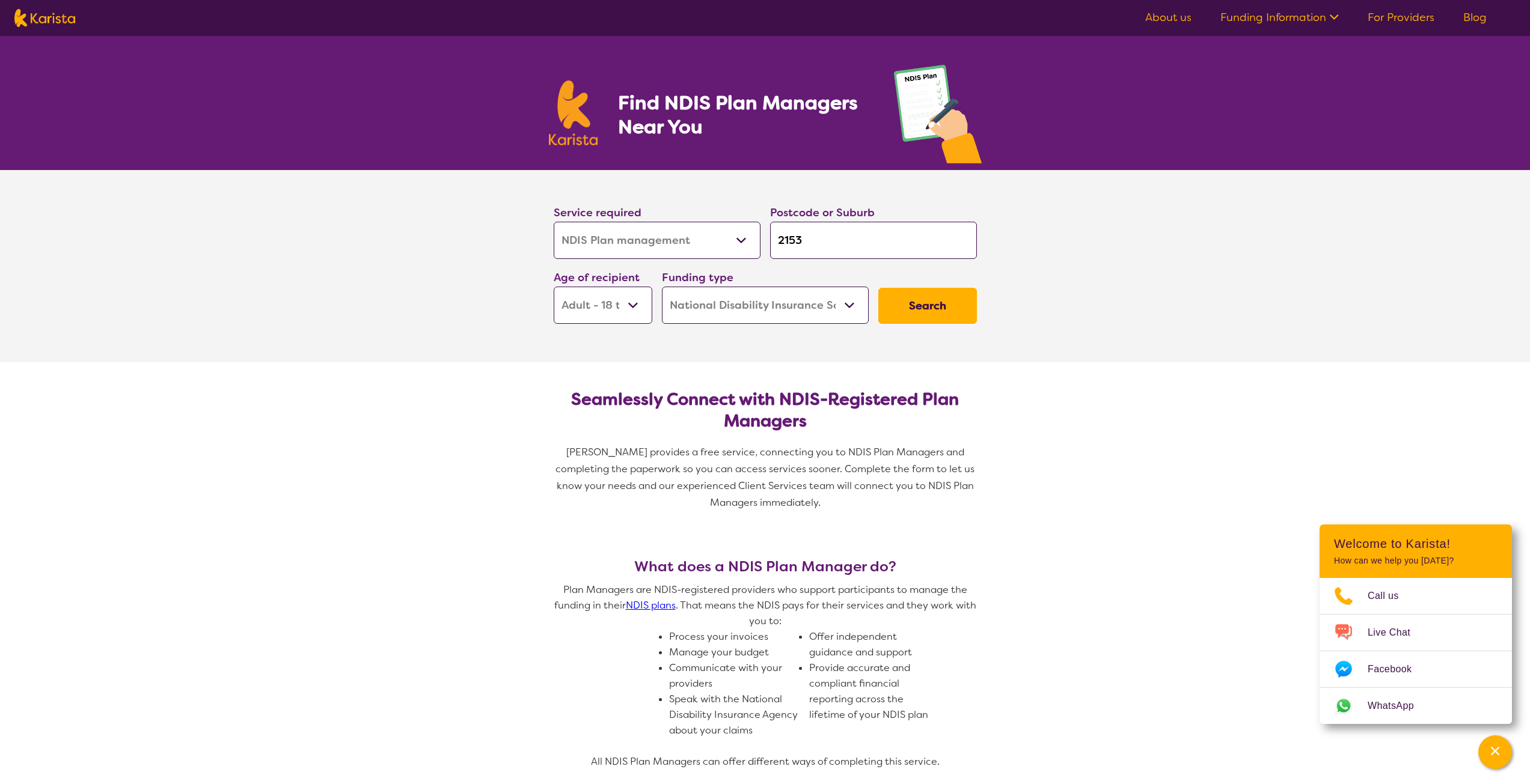
click at [48, 16] on img at bounding box center [45, 18] width 60 height 18
select select "NDIS Plan management"
select select "AD"
select select "NDIS"
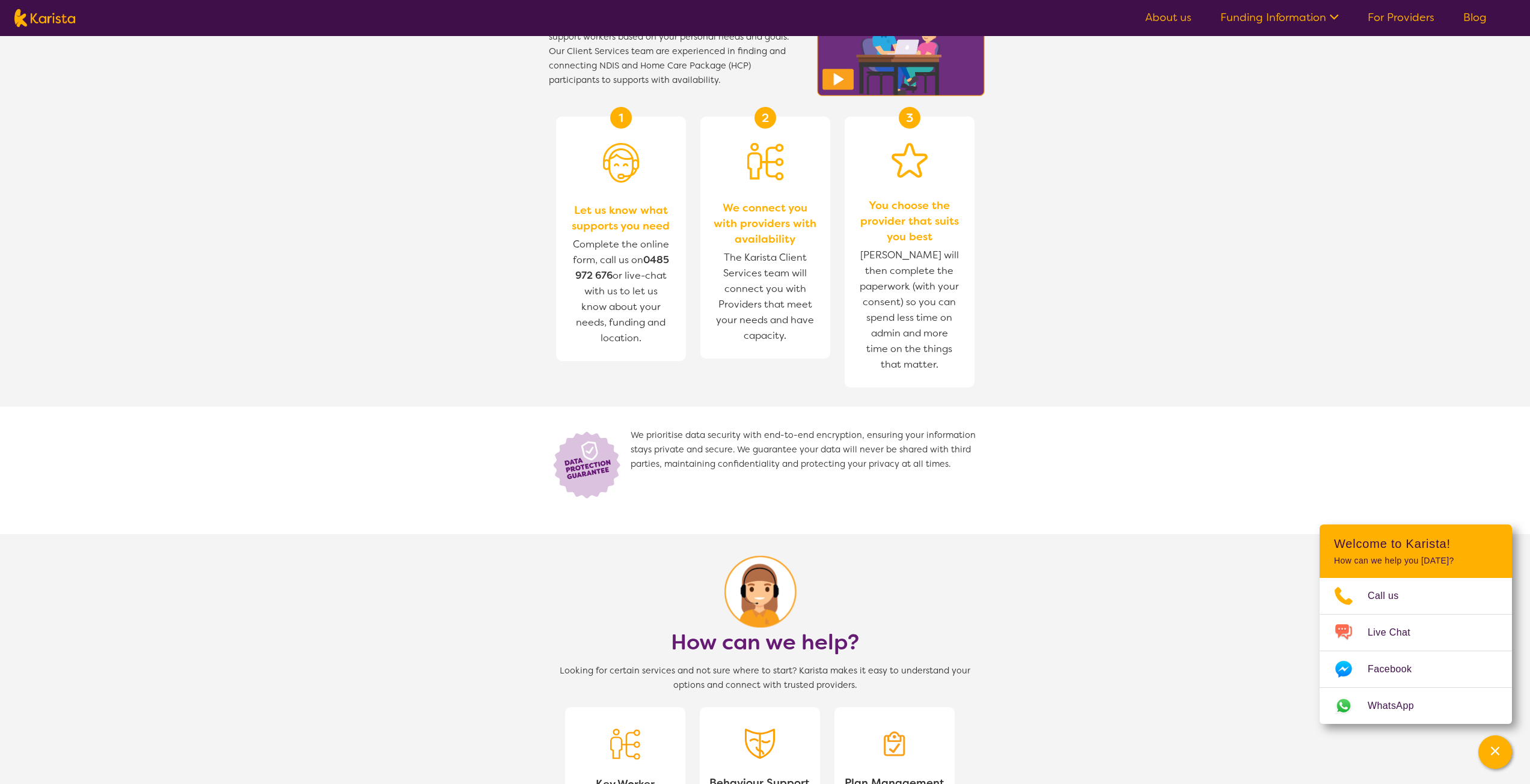
scroll to position [467, 0]
